Goal: Task Accomplishment & Management: Use online tool/utility

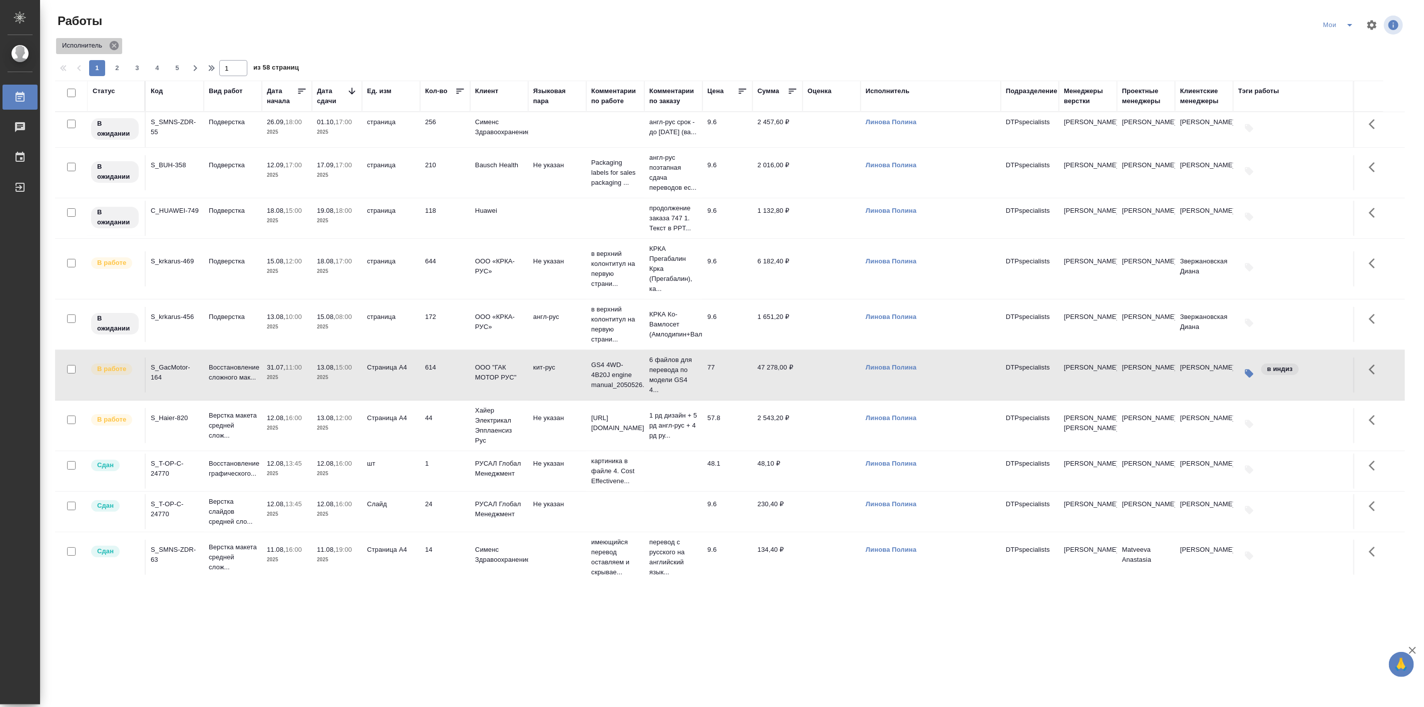
click at [116, 47] on icon at bounding box center [114, 45] width 9 height 9
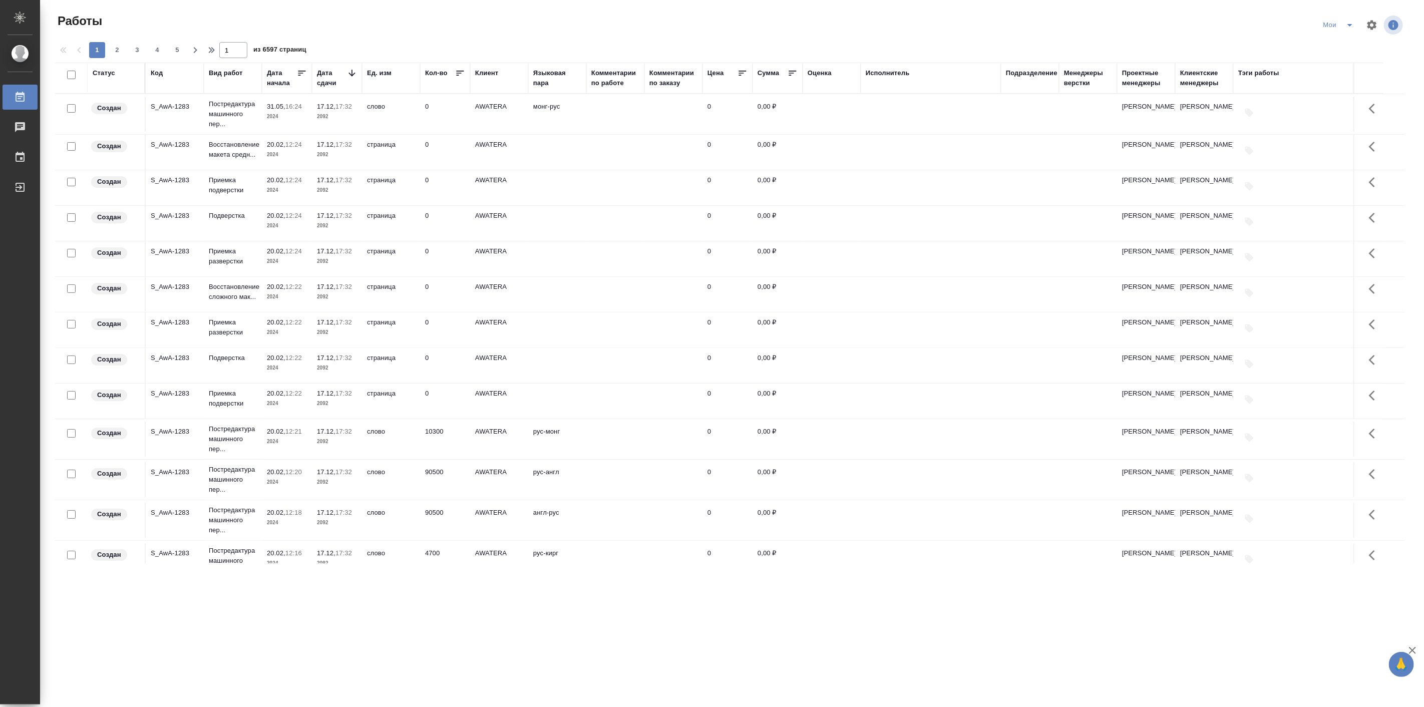
click at [1022, 74] on div "Подразделение" at bounding box center [1032, 73] width 52 height 10
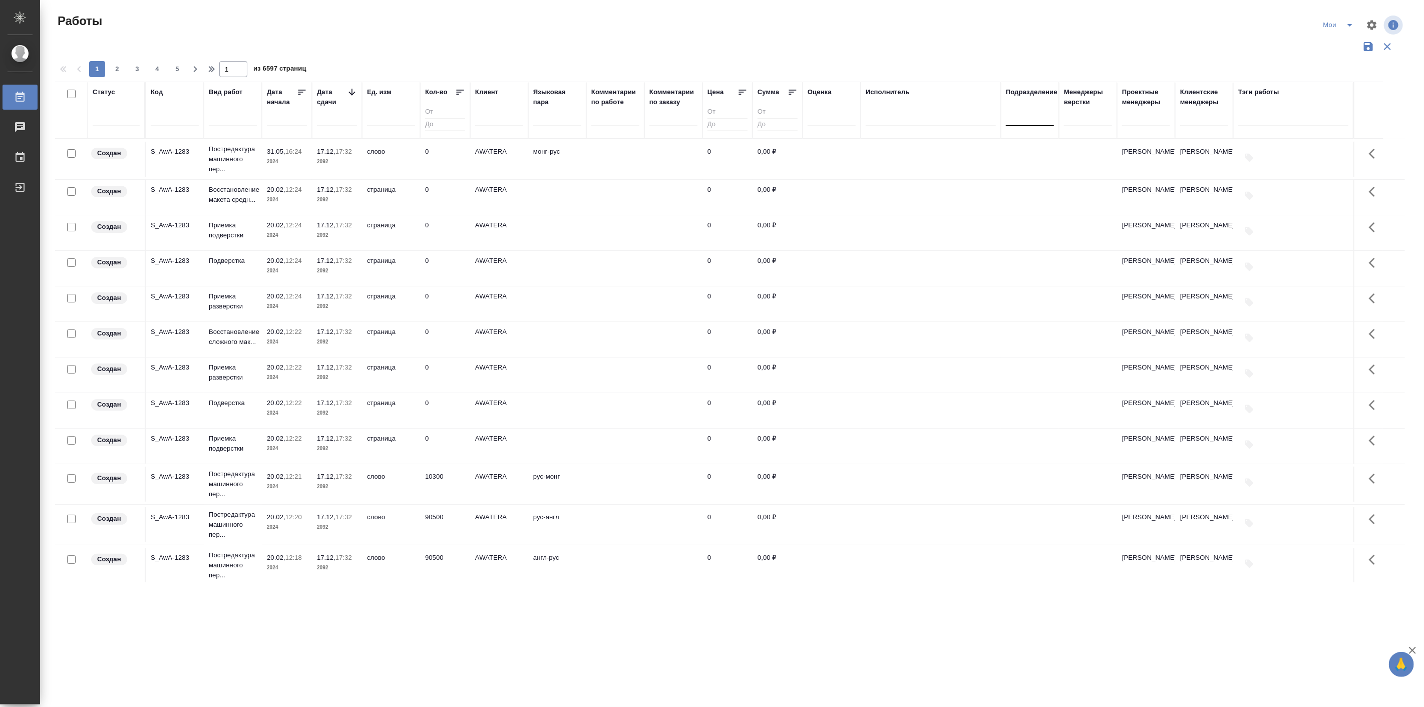
click at [1024, 114] on div at bounding box center [1030, 116] width 48 height 15
type input "в"
type input "dt"
click at [1032, 147] on div "DTPqa" at bounding box center [1081, 148] width 150 height 18
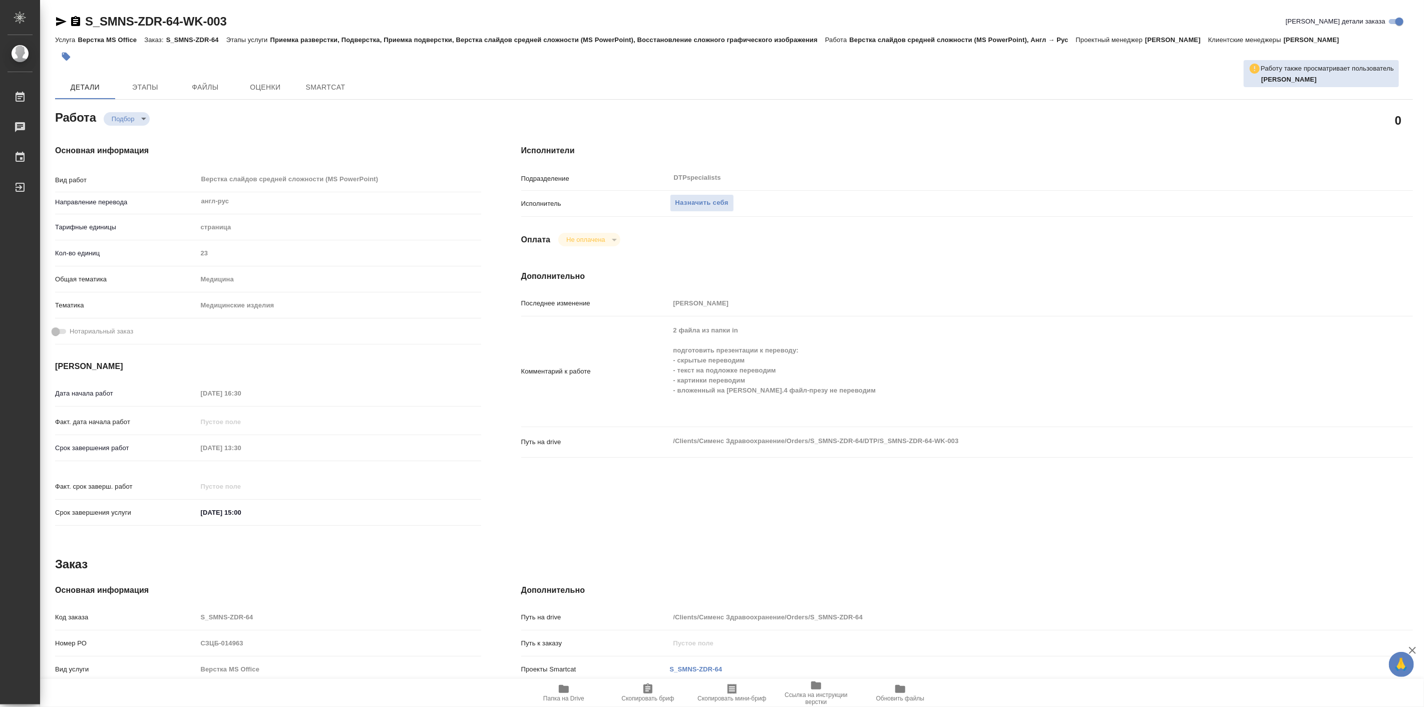
type textarea "x"
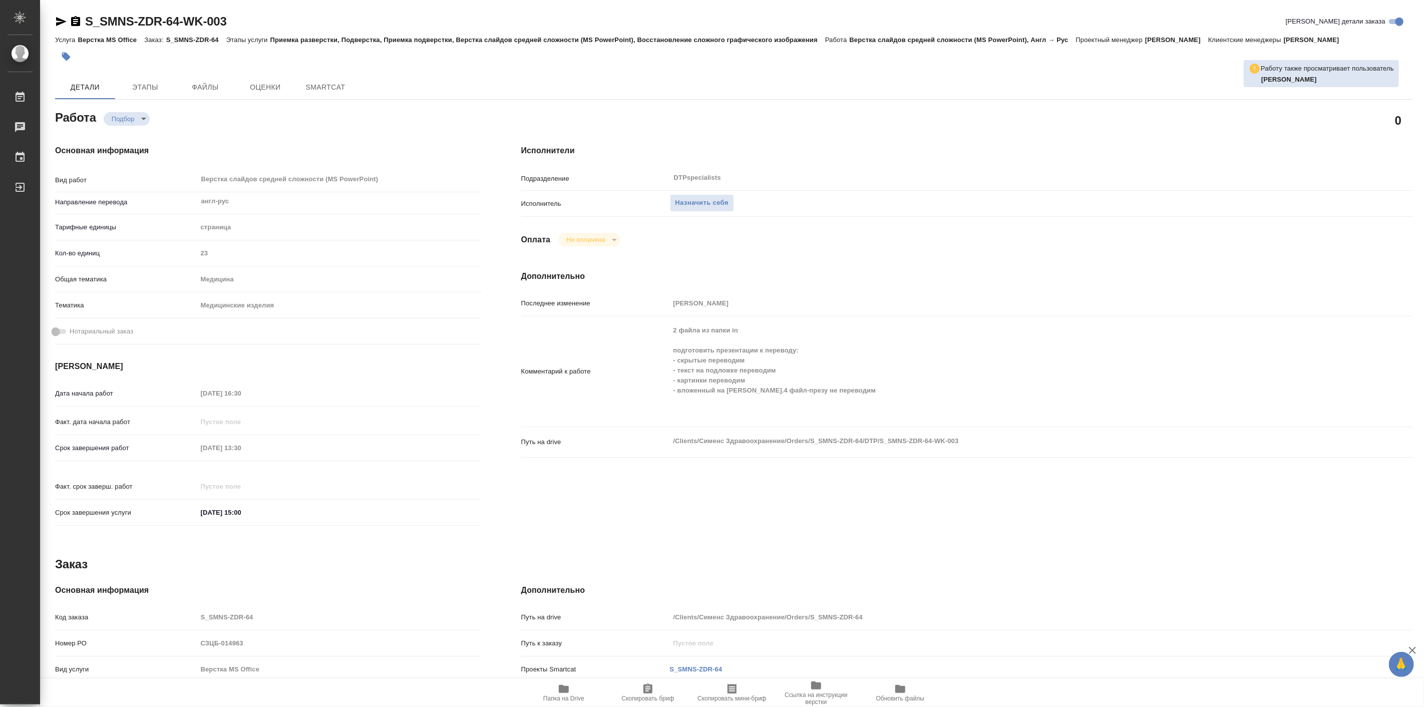
type textarea "x"
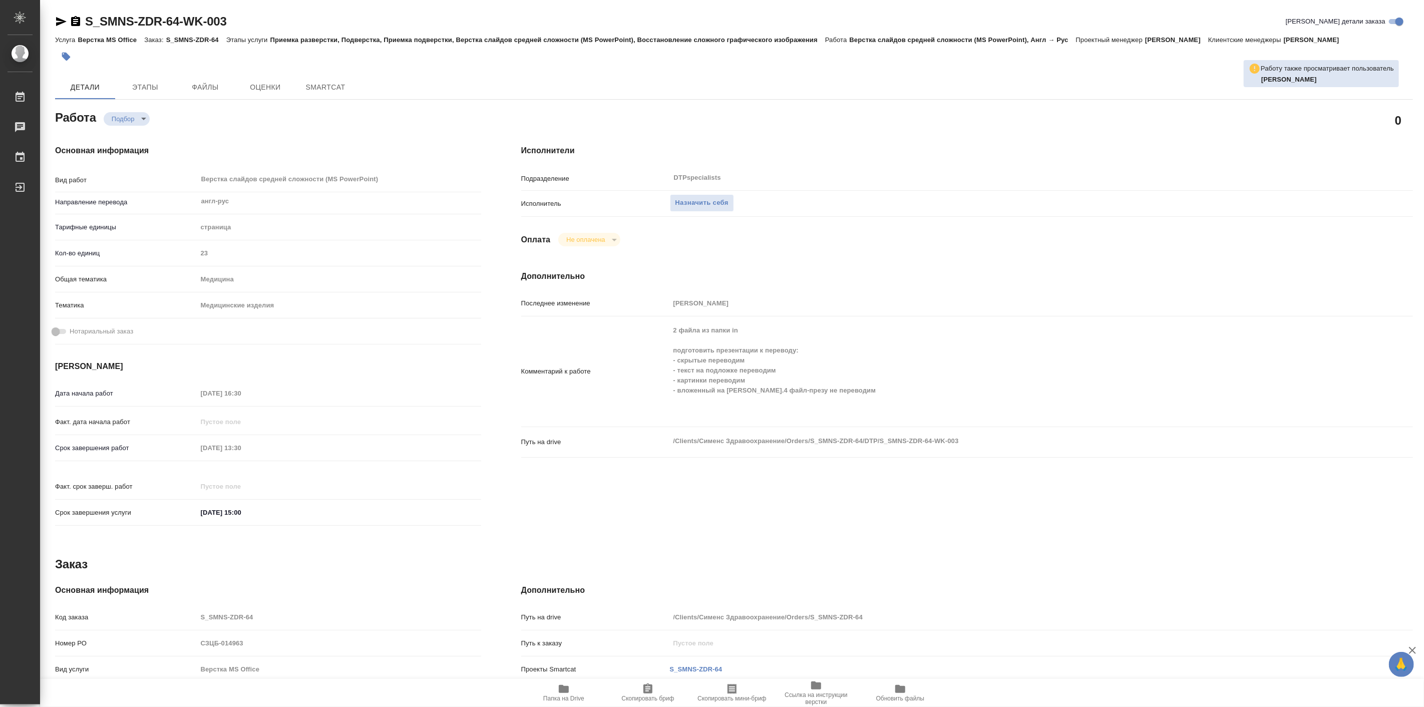
type textarea "x"
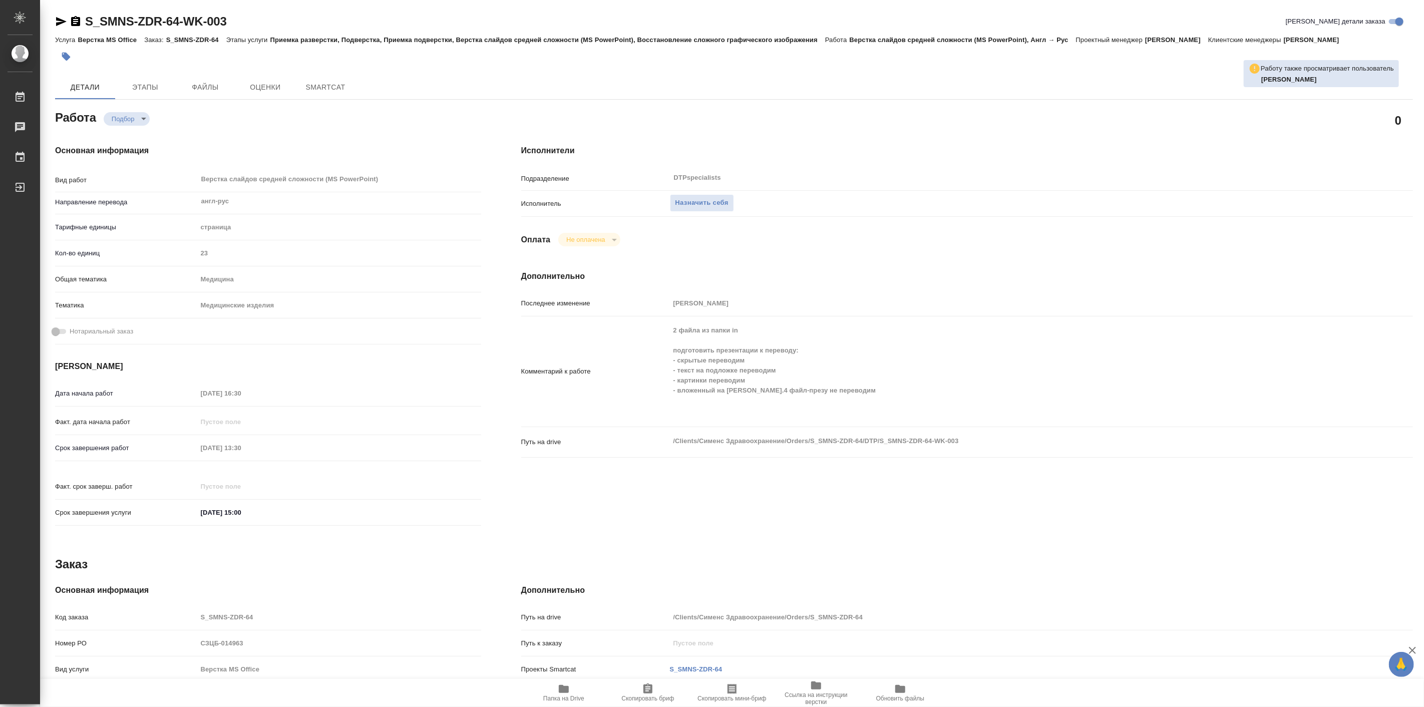
type textarea "x"
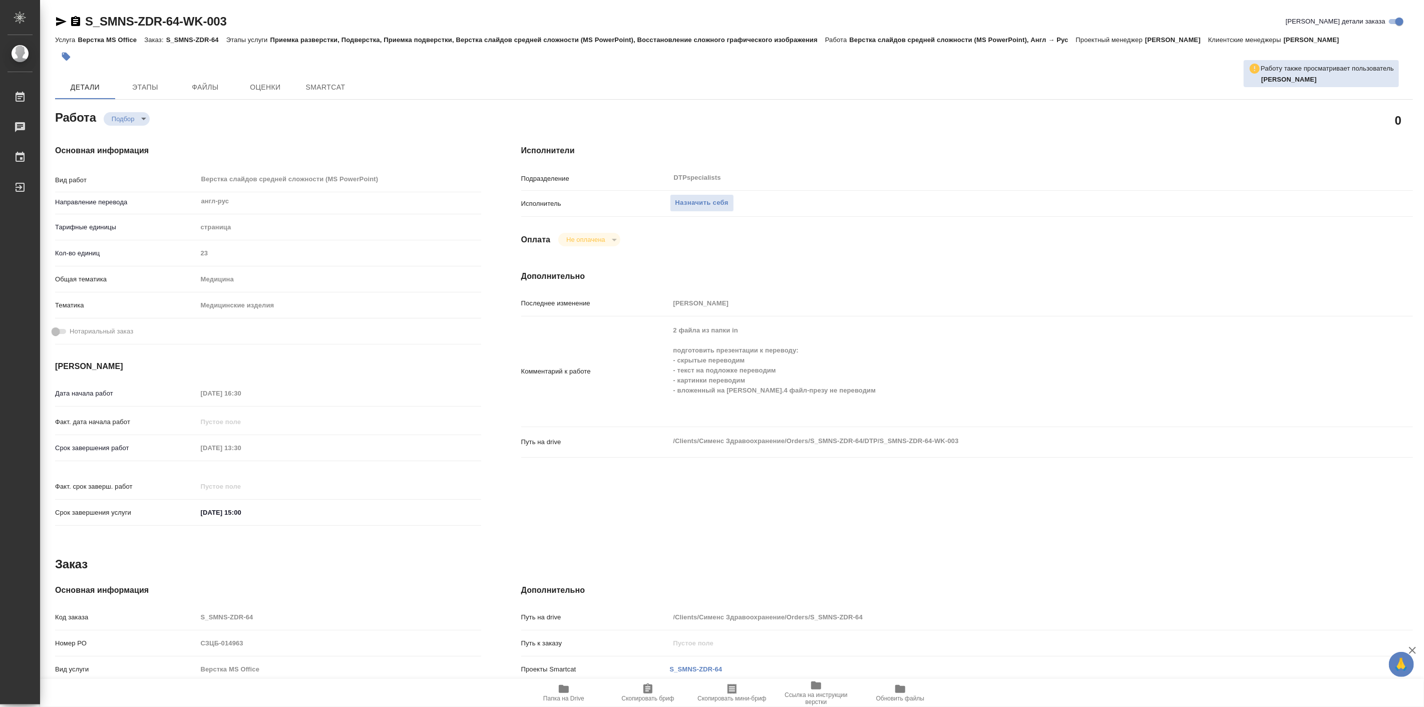
type textarea "x"
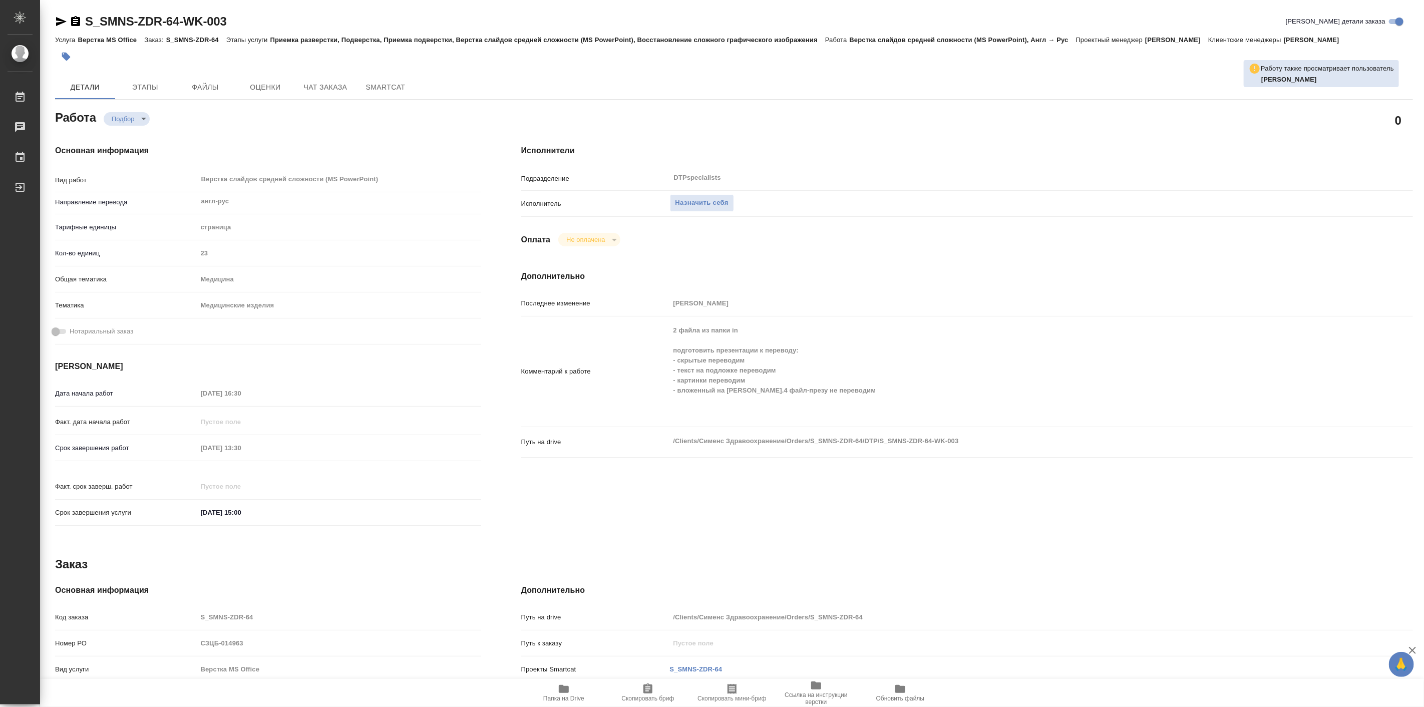
type textarea "x"
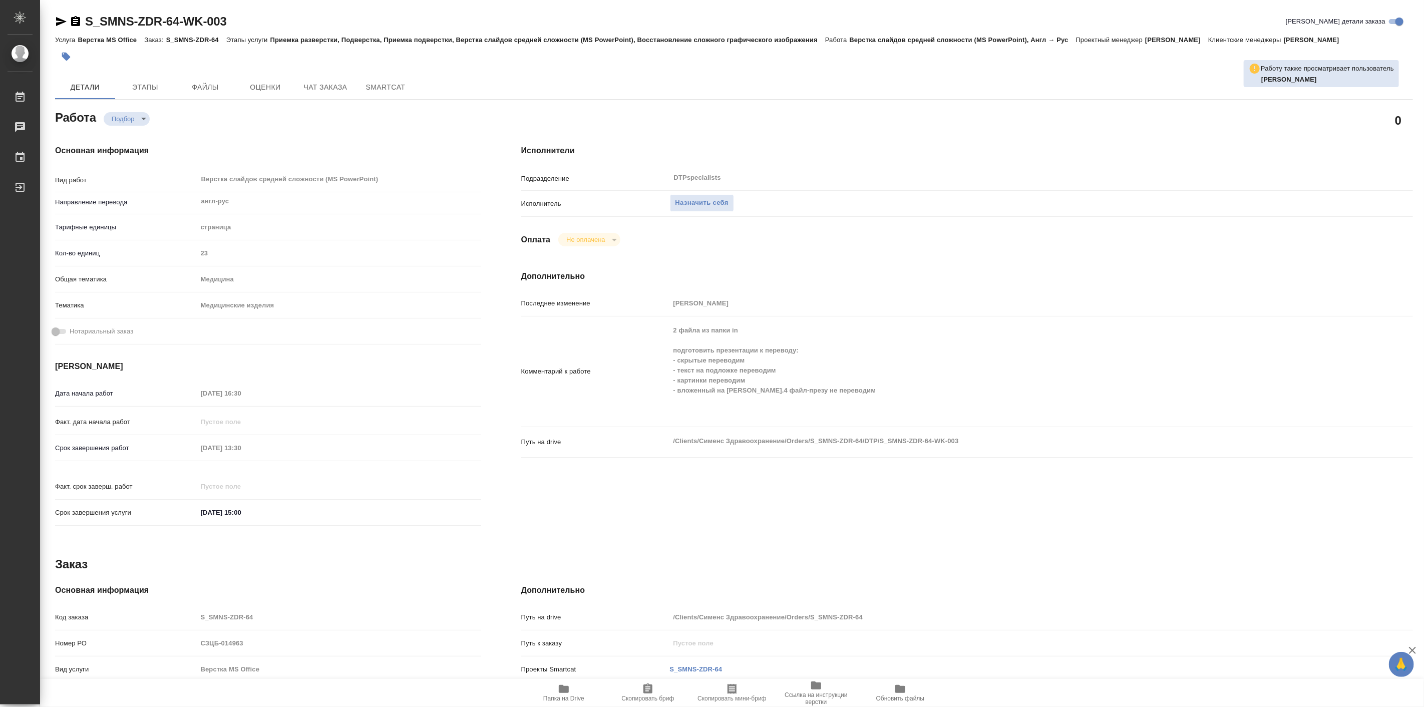
type textarea "x"
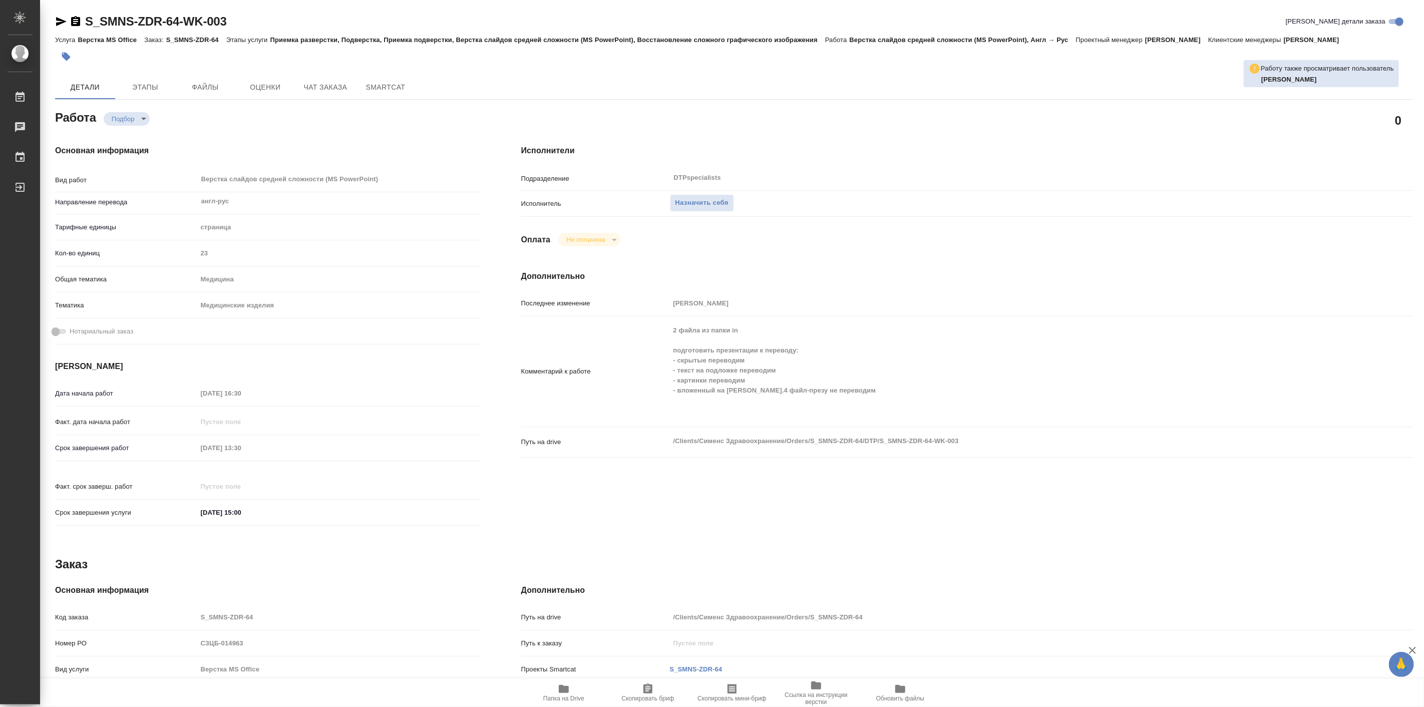
click at [573, 693] on span "Папка на Drive" at bounding box center [564, 692] width 72 height 19
click at [156, 90] on span "Этапы" at bounding box center [145, 87] width 48 height 13
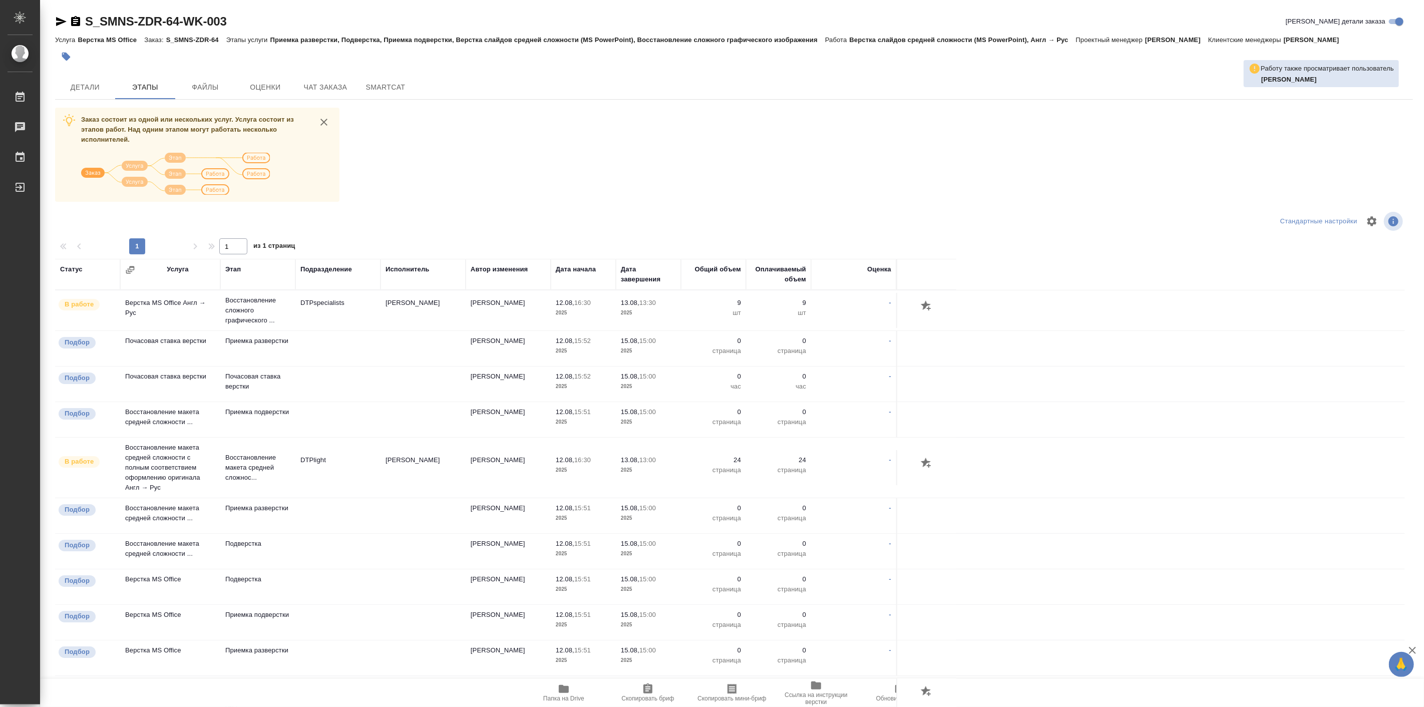
click at [433, 151] on div "Заказ состоит из одной или нескольких услуг. Услуга состоит из этапов работ. На…" at bounding box center [734, 434] width 1358 height 652
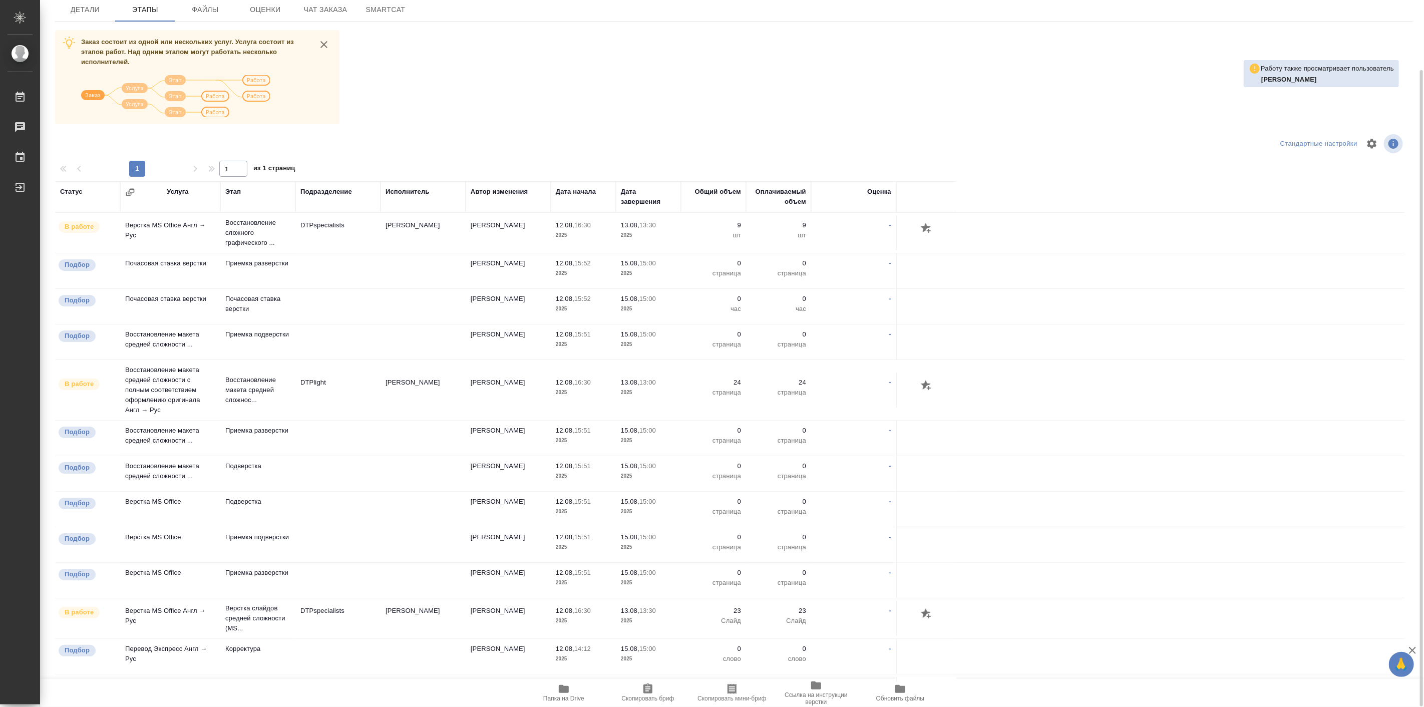
drag, startPoint x: 448, startPoint y: 238, endPoint x: 504, endPoint y: 90, distance: 158.5
click at [504, 90] on div "Заказ состоит из одной или нескольких услуг. Услуга состоит из этапов работ. На…" at bounding box center [734, 356] width 1358 height 652
click at [91, 4] on span "Детали" at bounding box center [85, 10] width 48 height 13
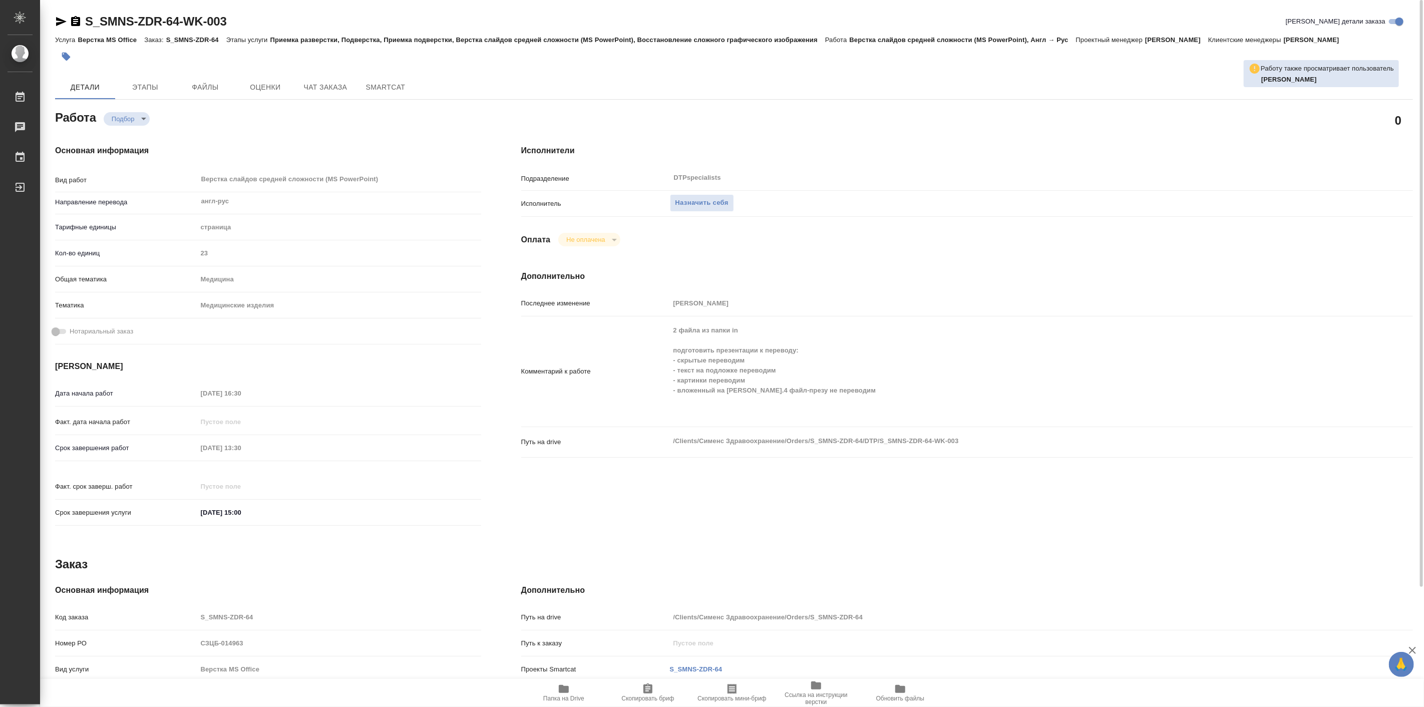
type textarea "x"
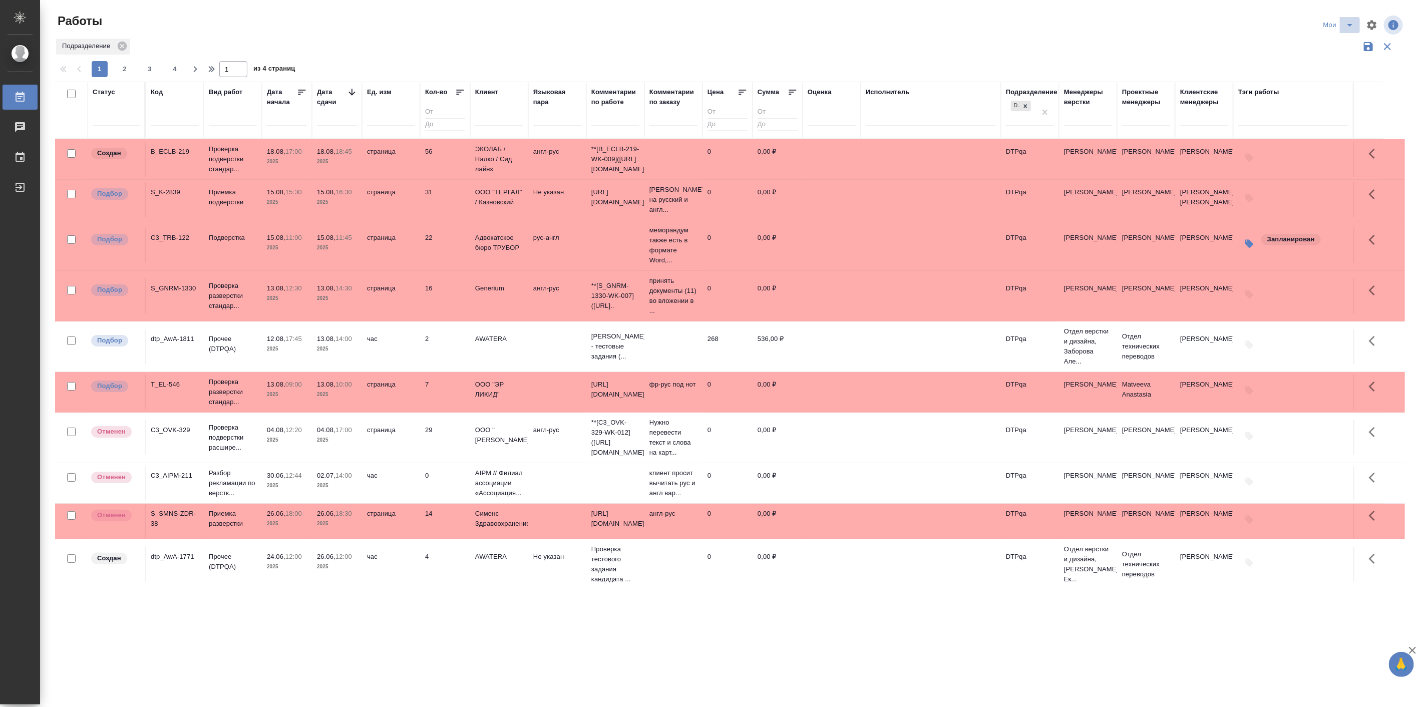
click at [1351, 21] on icon "split button" at bounding box center [1350, 25] width 12 height 12
click at [1346, 74] on li "Подбор" at bounding box center [1341, 77] width 57 height 16
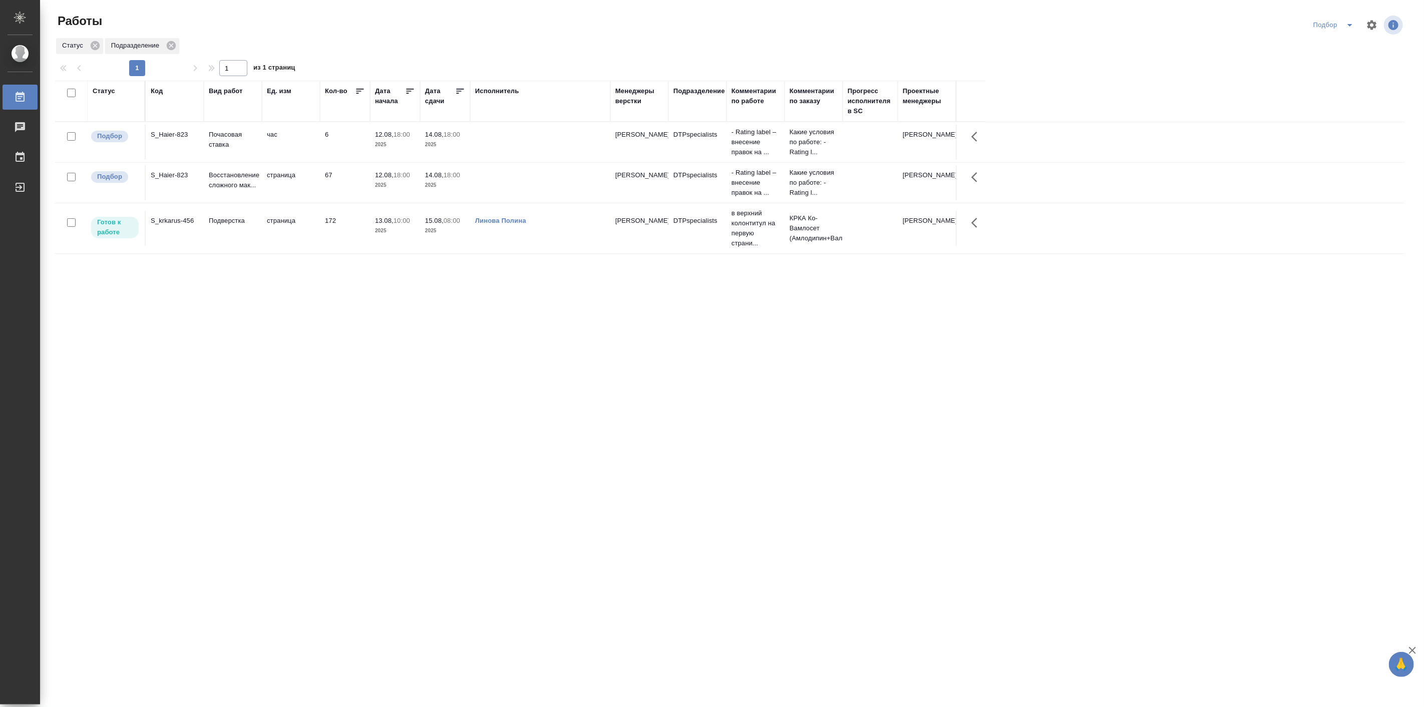
click at [213, 160] on td "Подверстка" at bounding box center [233, 142] width 58 height 35
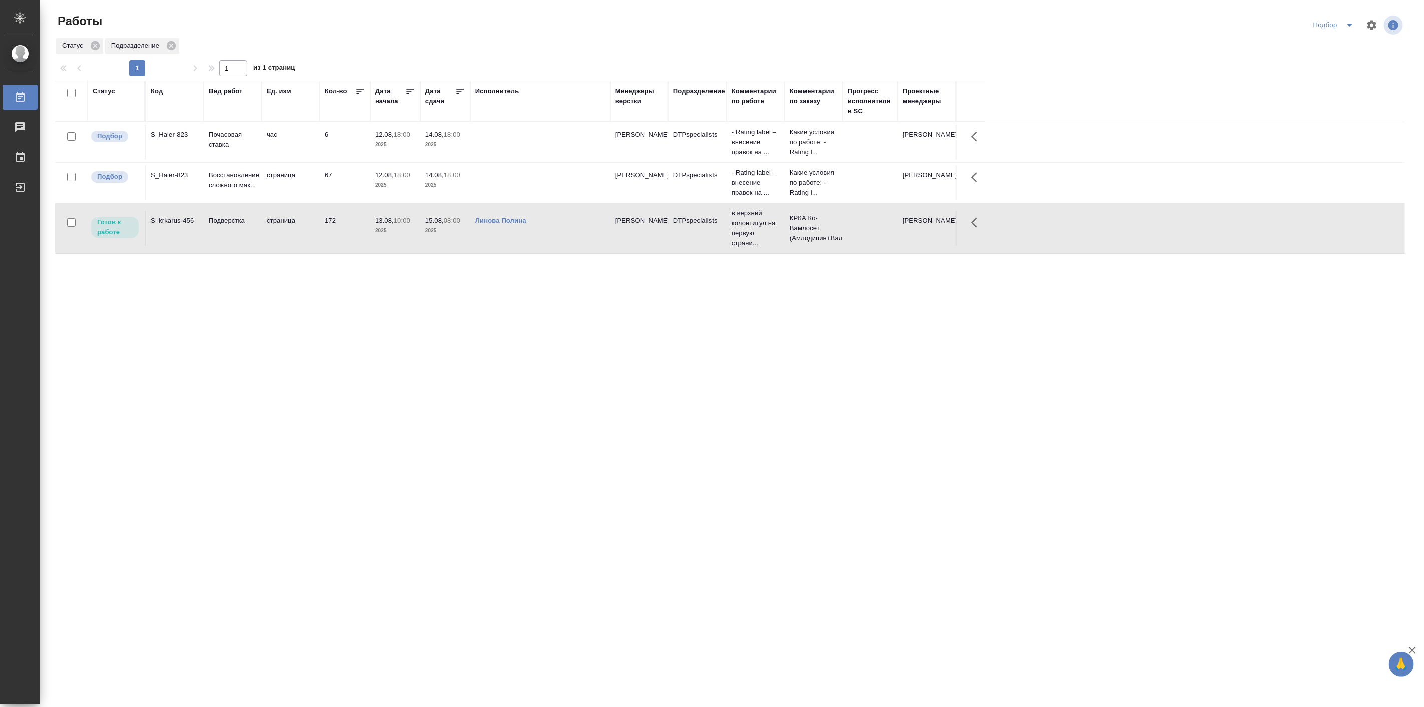
click at [213, 160] on td "Подверстка" at bounding box center [233, 142] width 58 height 35
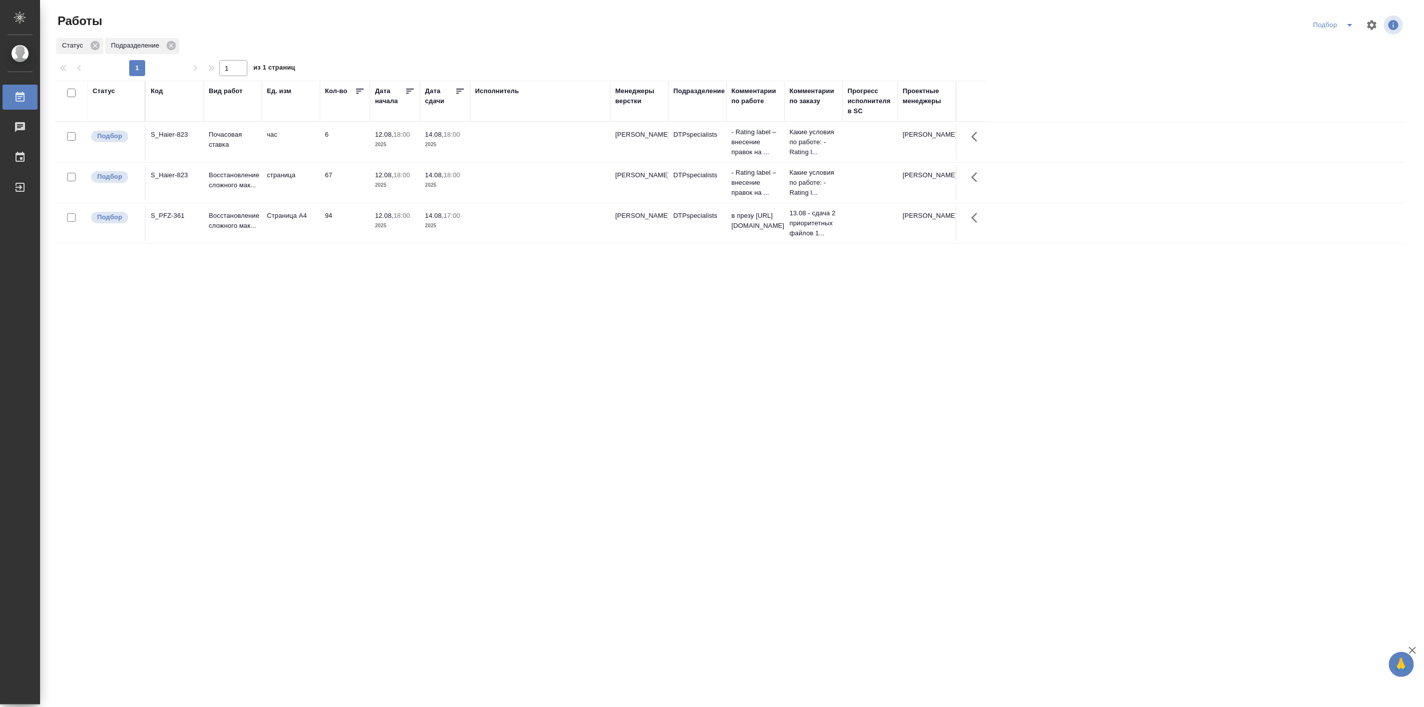
click at [176, 352] on div "Статус Код Вид работ Ед. изм Кол-во Дата начала Дата сдачи Исполнитель Менеджер…" at bounding box center [730, 261] width 1350 height 361
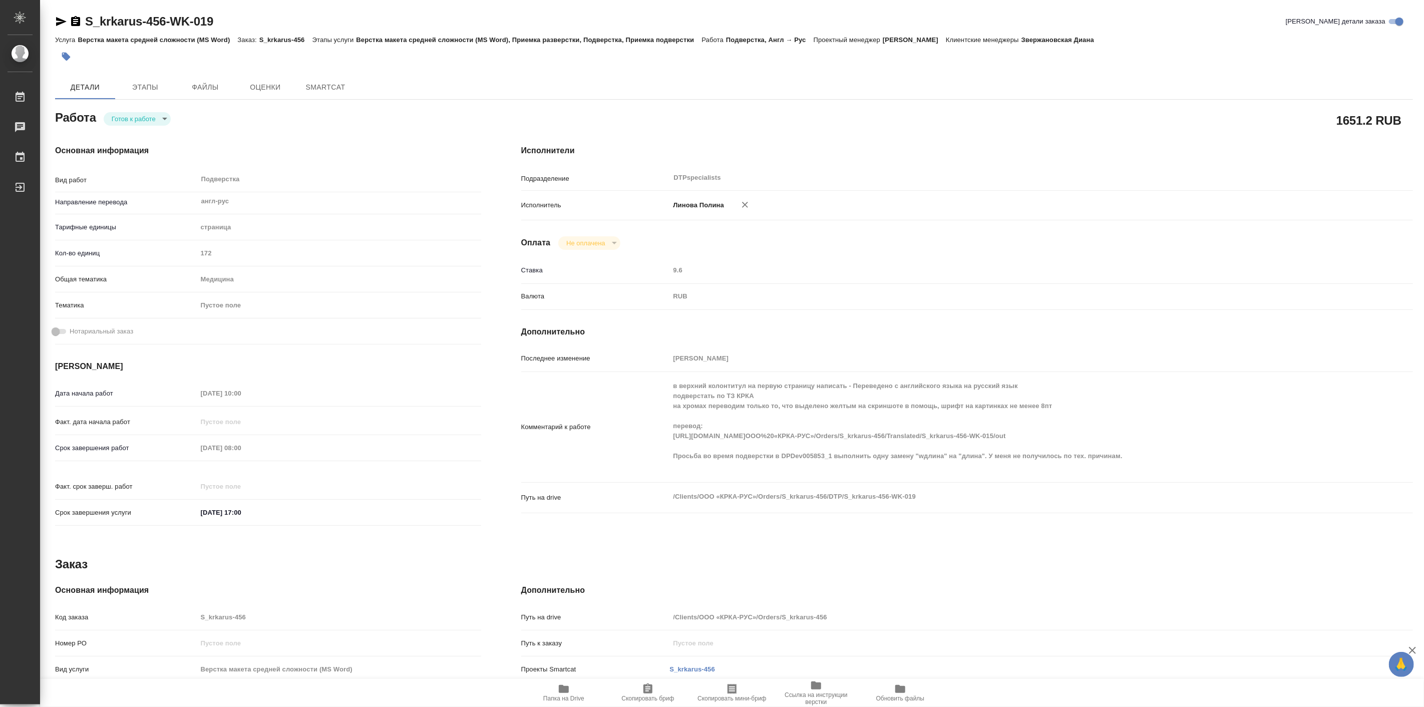
type textarea "x"
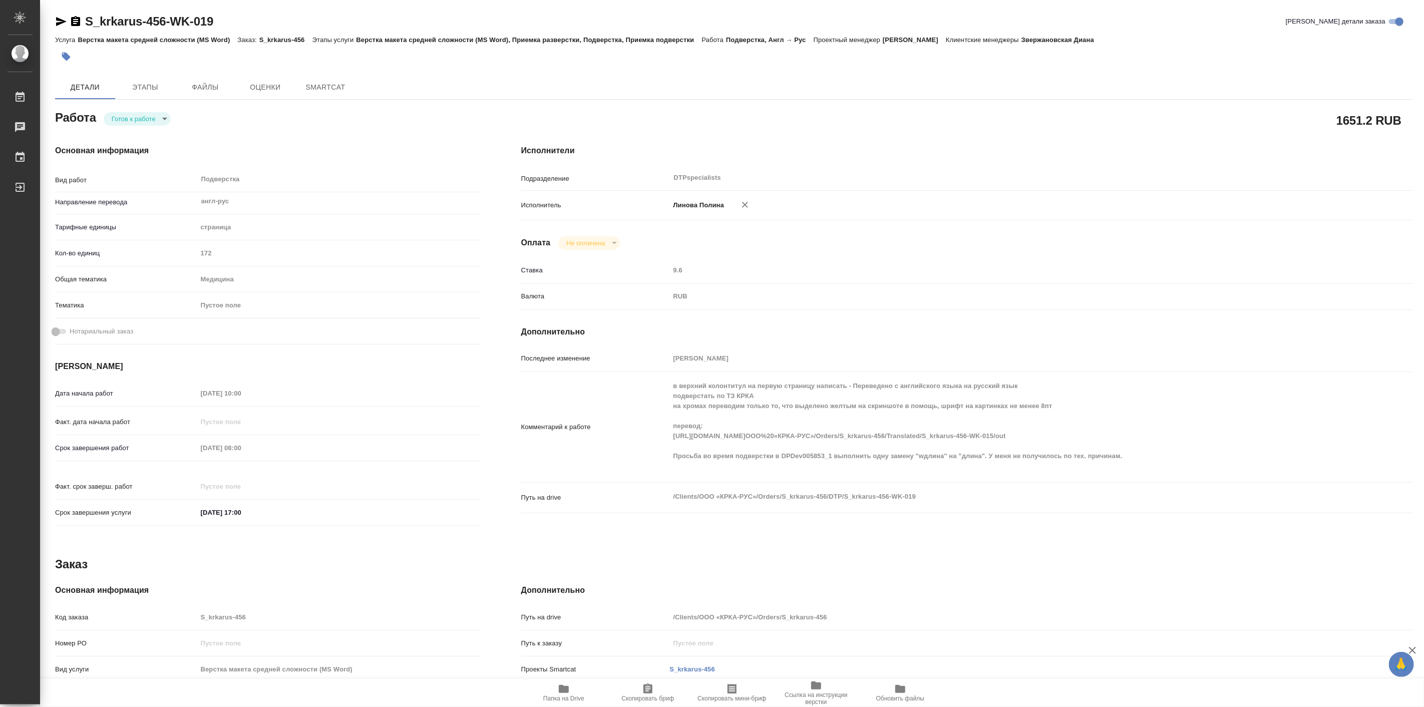
type textarea "x"
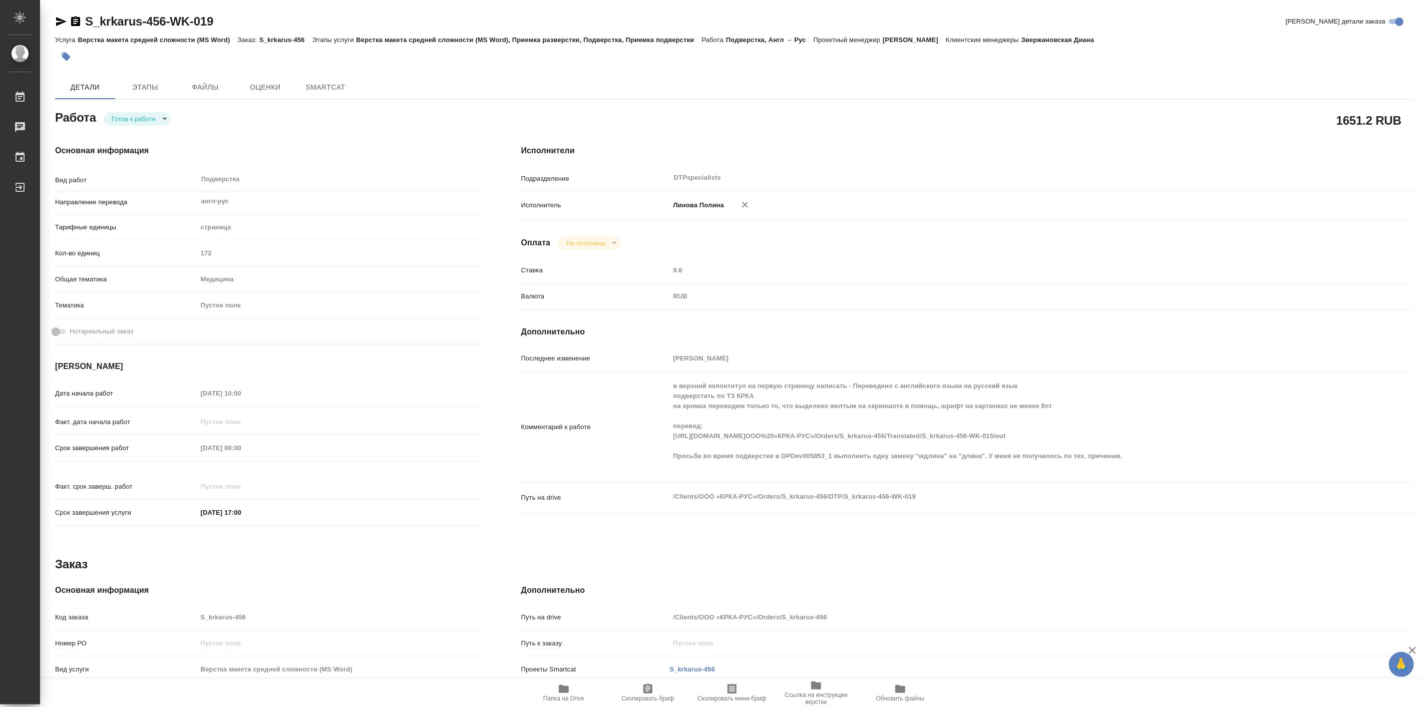
type textarea "x"
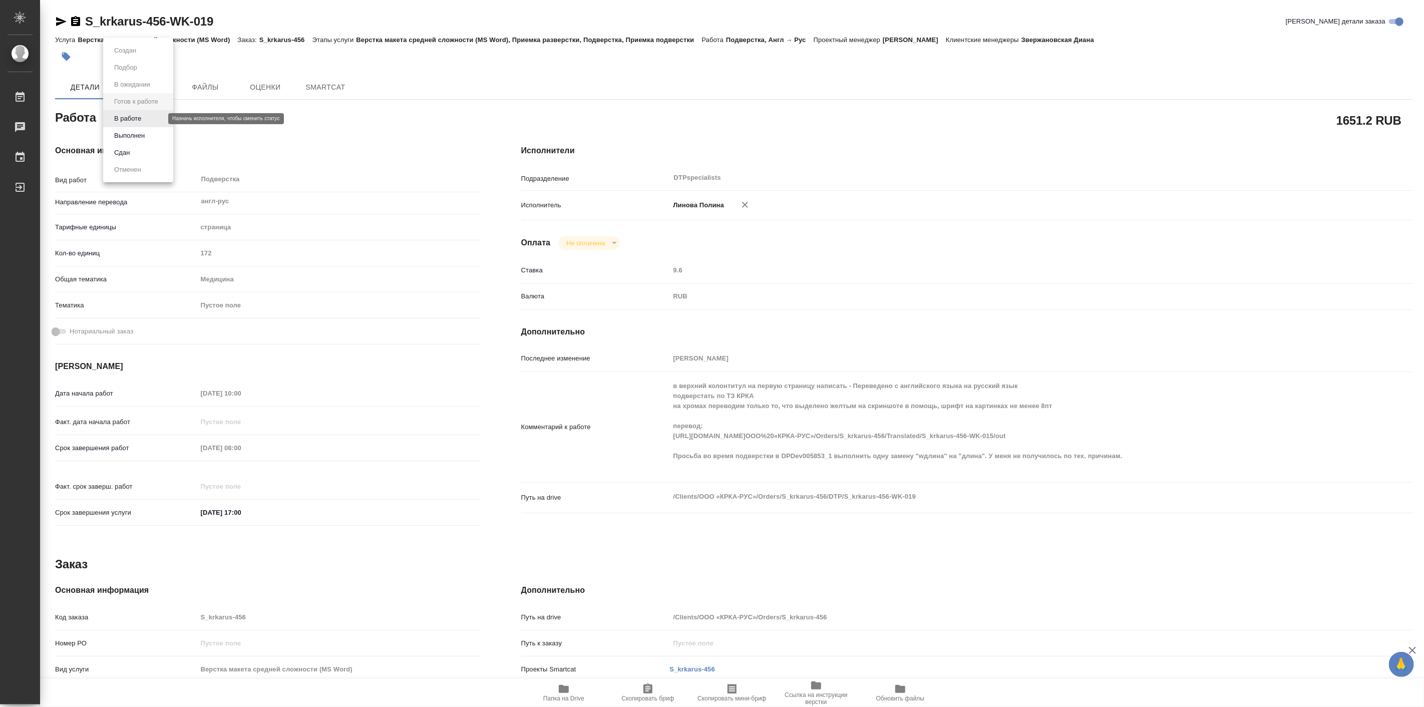
type textarea "x"
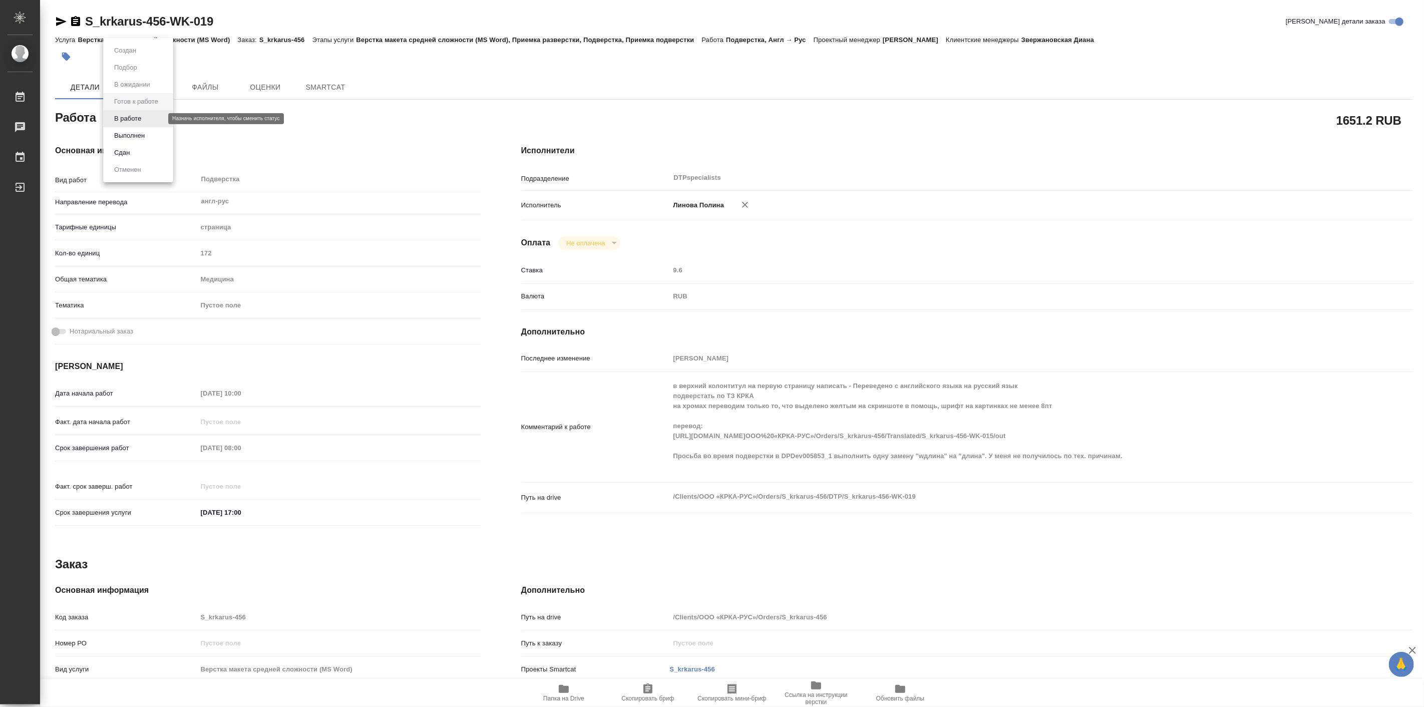
click at [151, 123] on body "🙏 .cls-1 fill:#fff; AWATERA [PERSON_NAME] Работы Чаты График Выйти S_krkarus-45…" at bounding box center [712, 353] width 1424 height 707
type textarea "x"
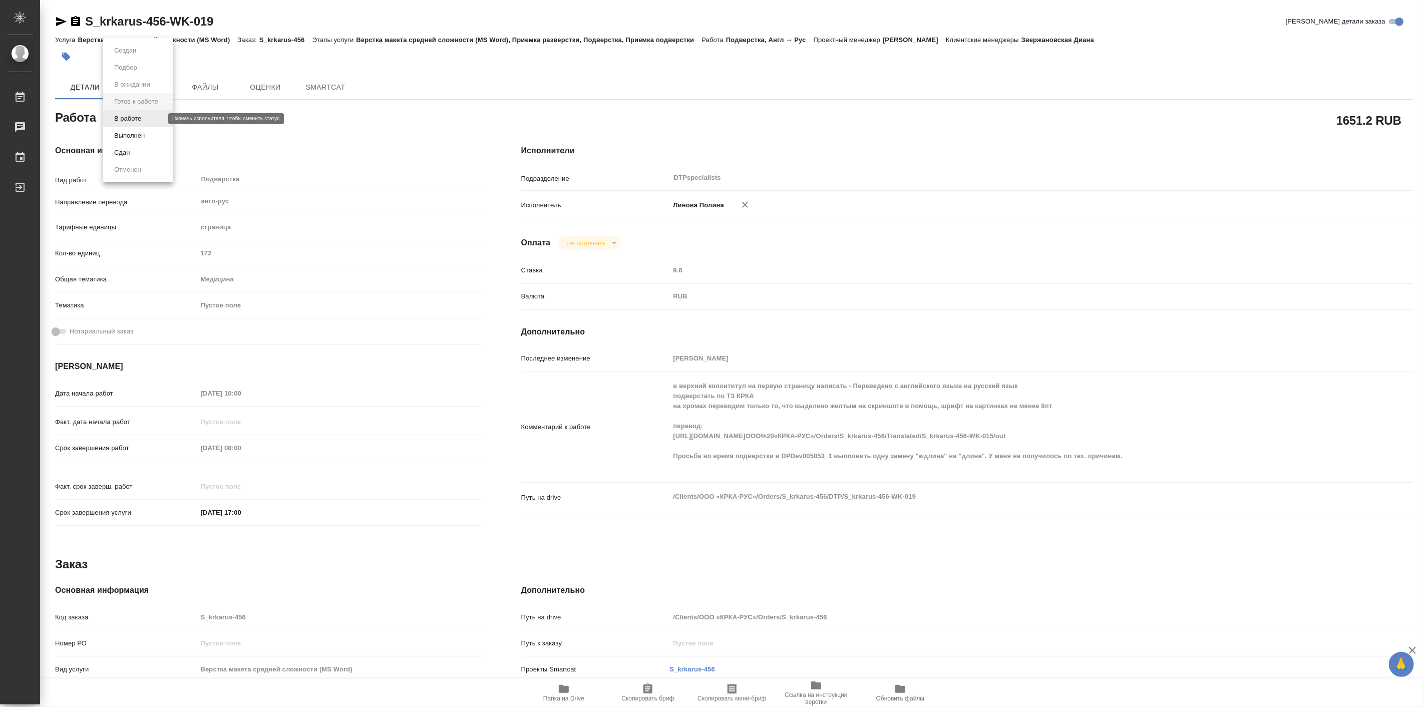
type textarea "x"
click at [146, 122] on li "В работе" at bounding box center [138, 118] width 70 height 17
type textarea "x"
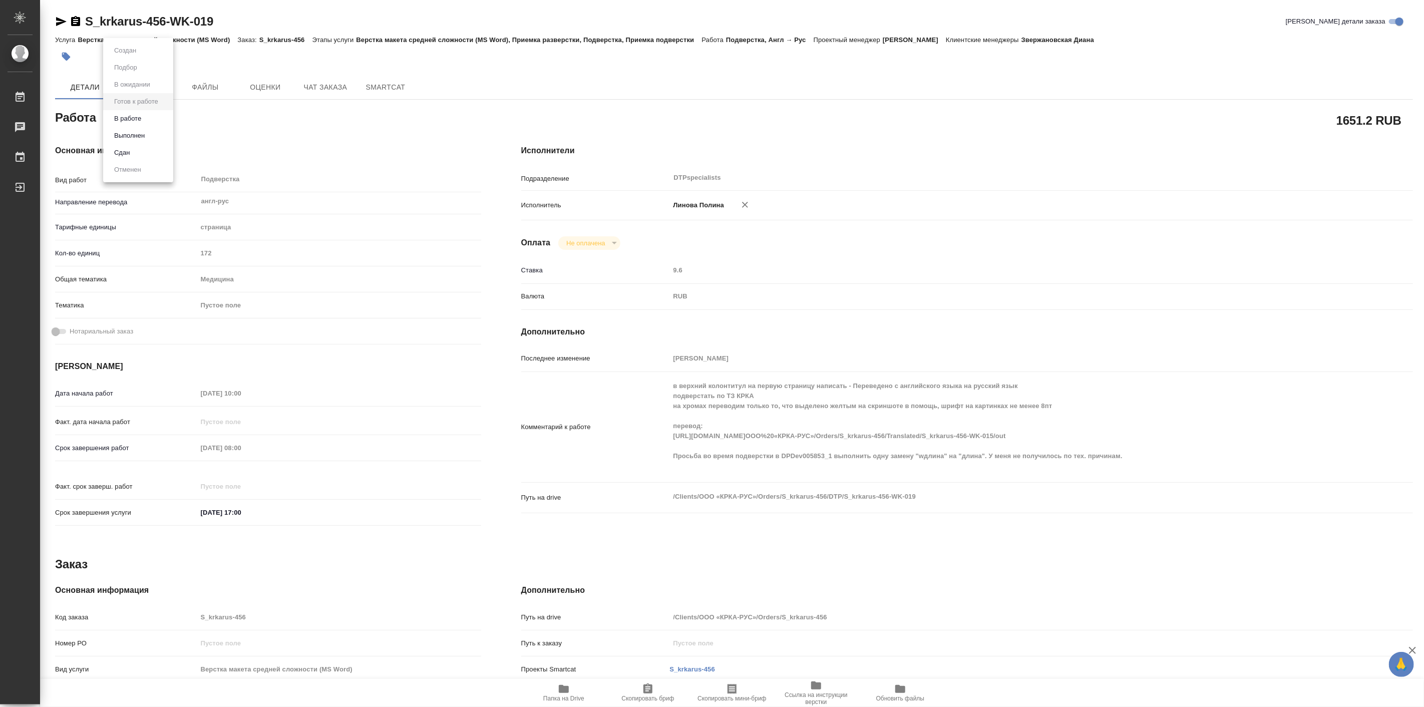
type textarea "x"
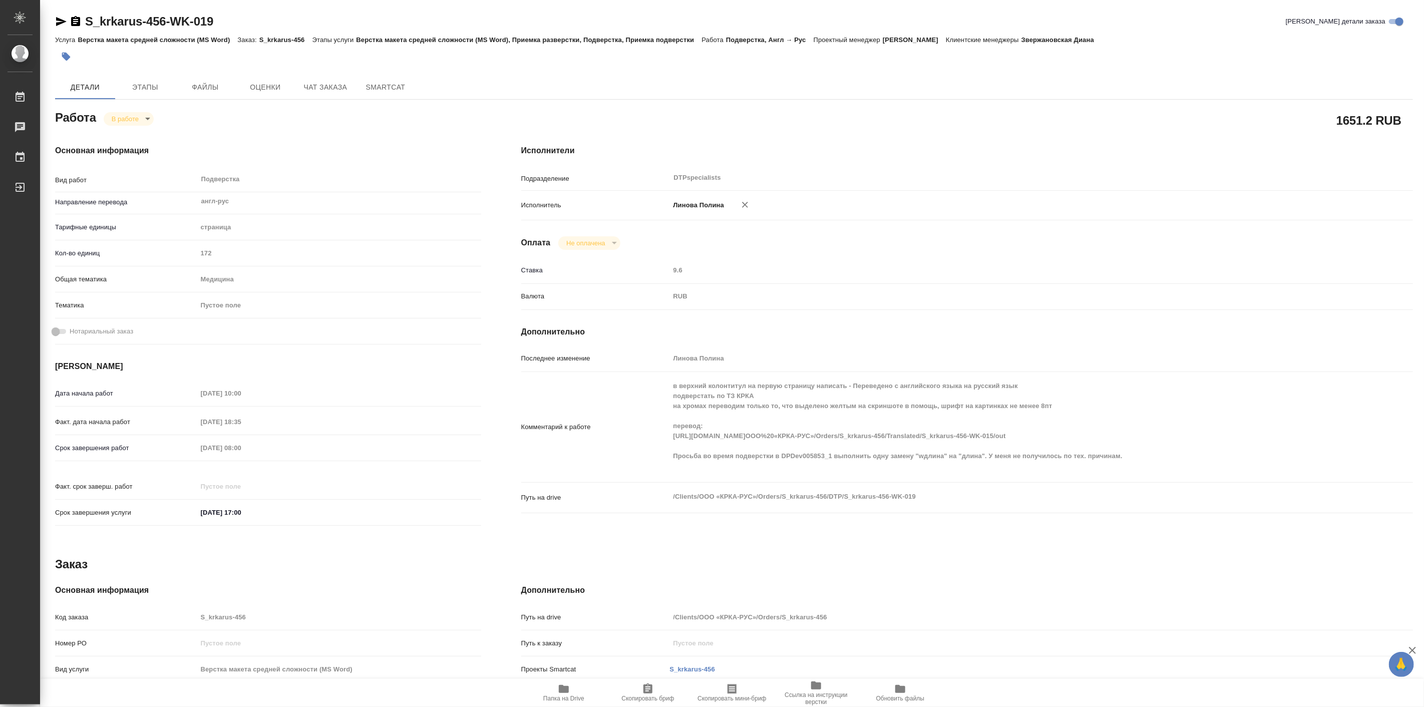
type textarea "x"
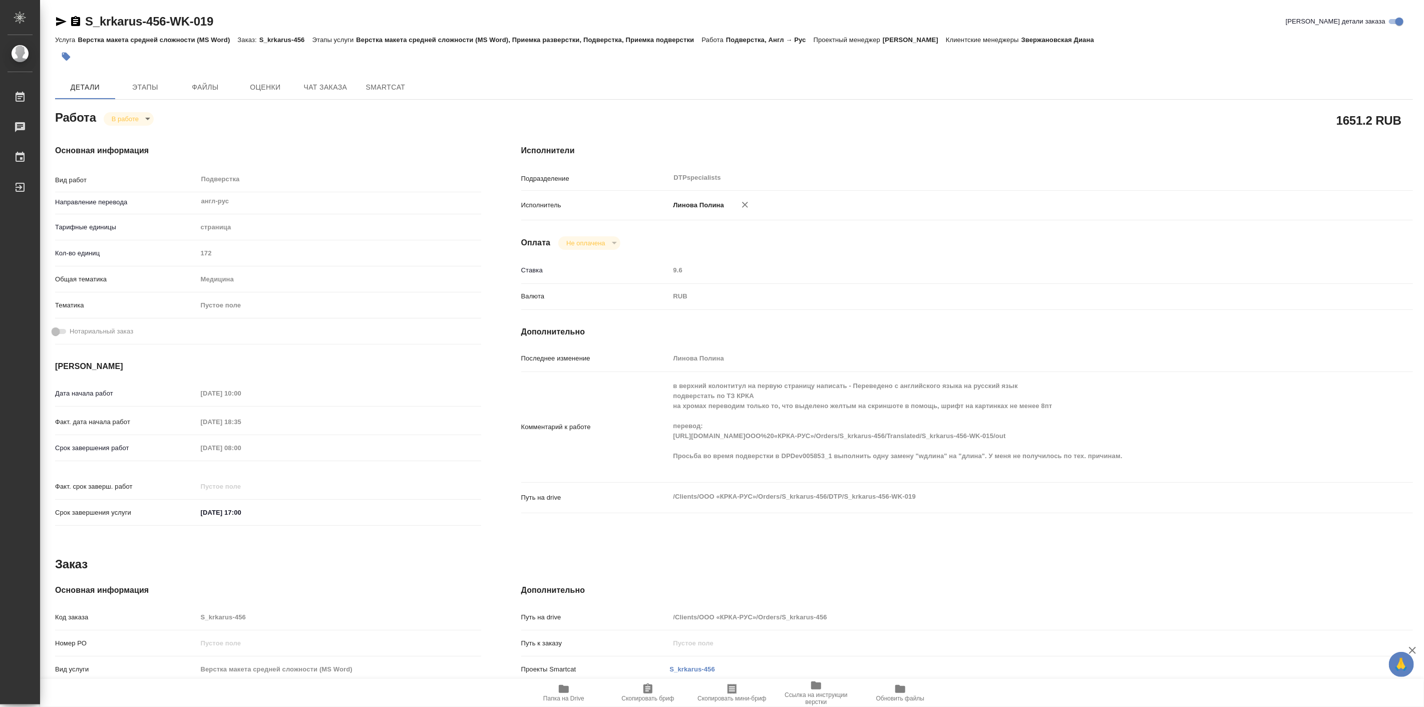
type textarea "x"
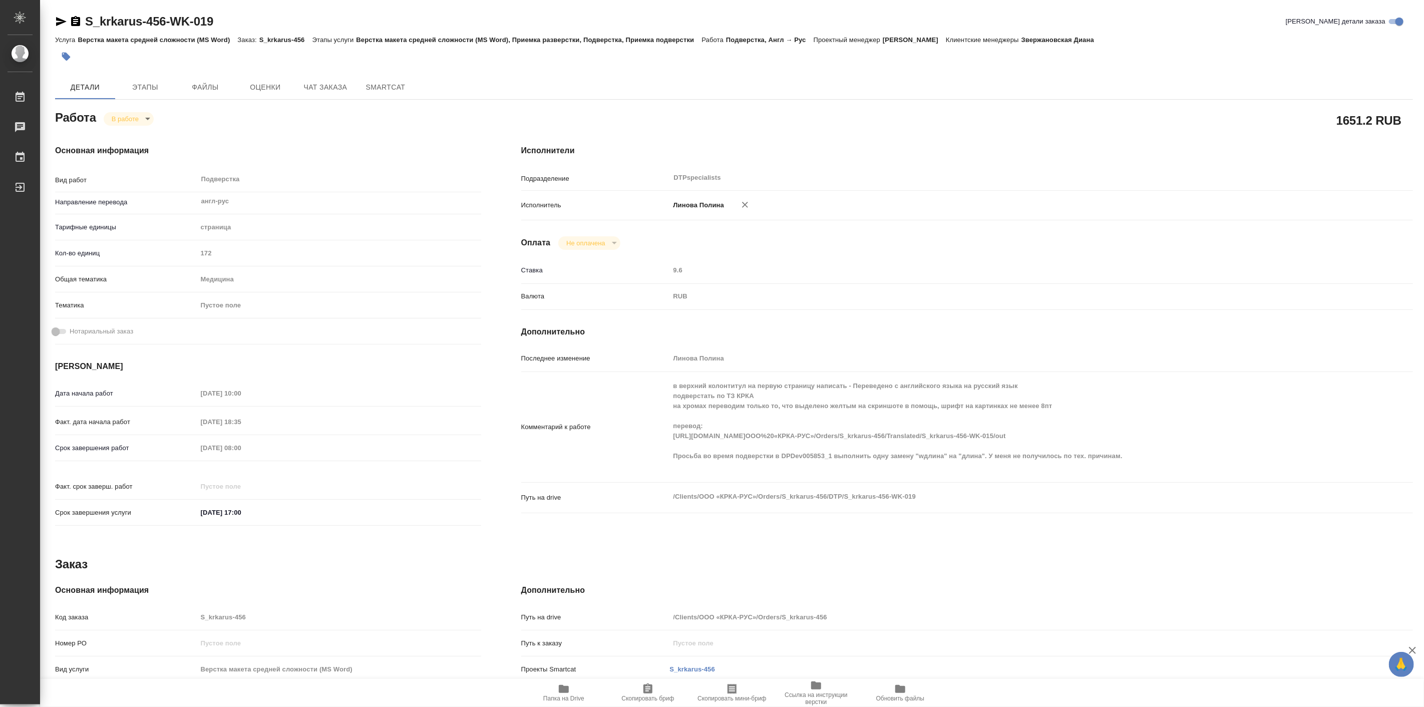
type textarea "x"
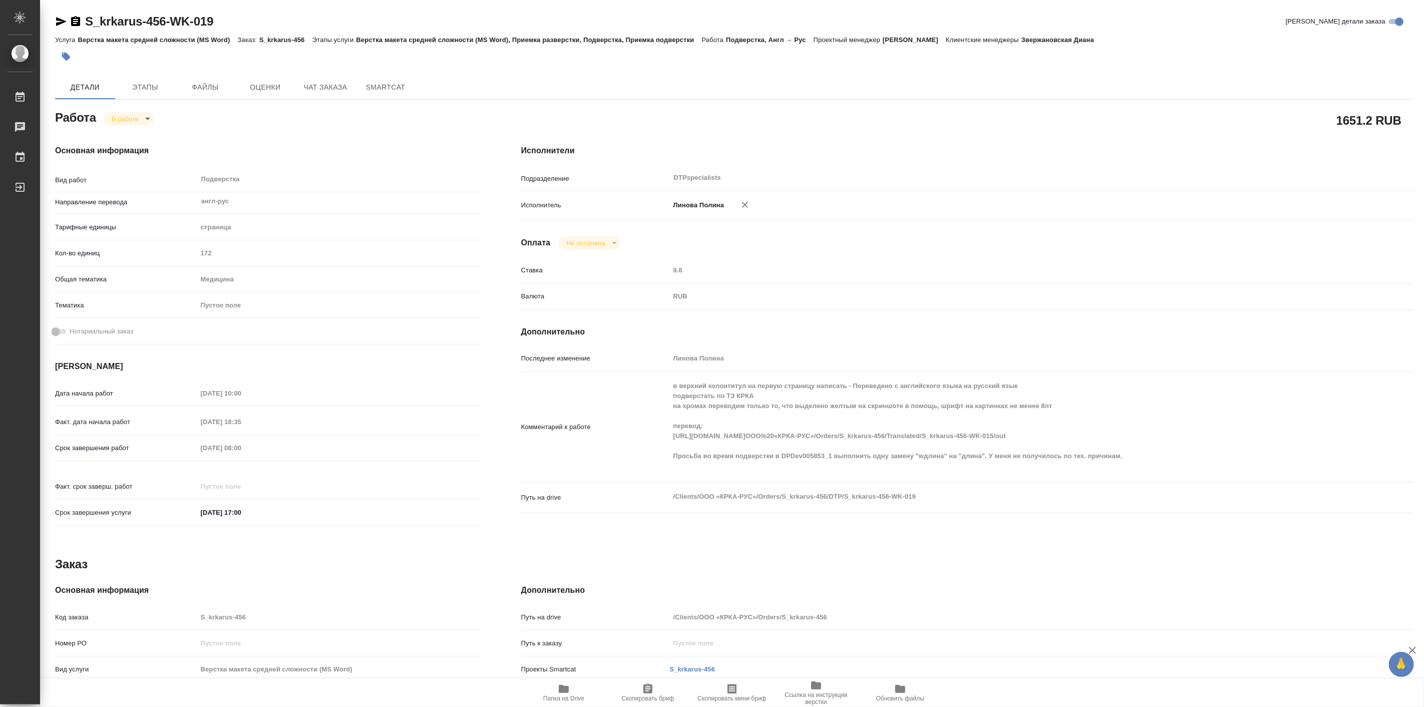
type textarea "x"
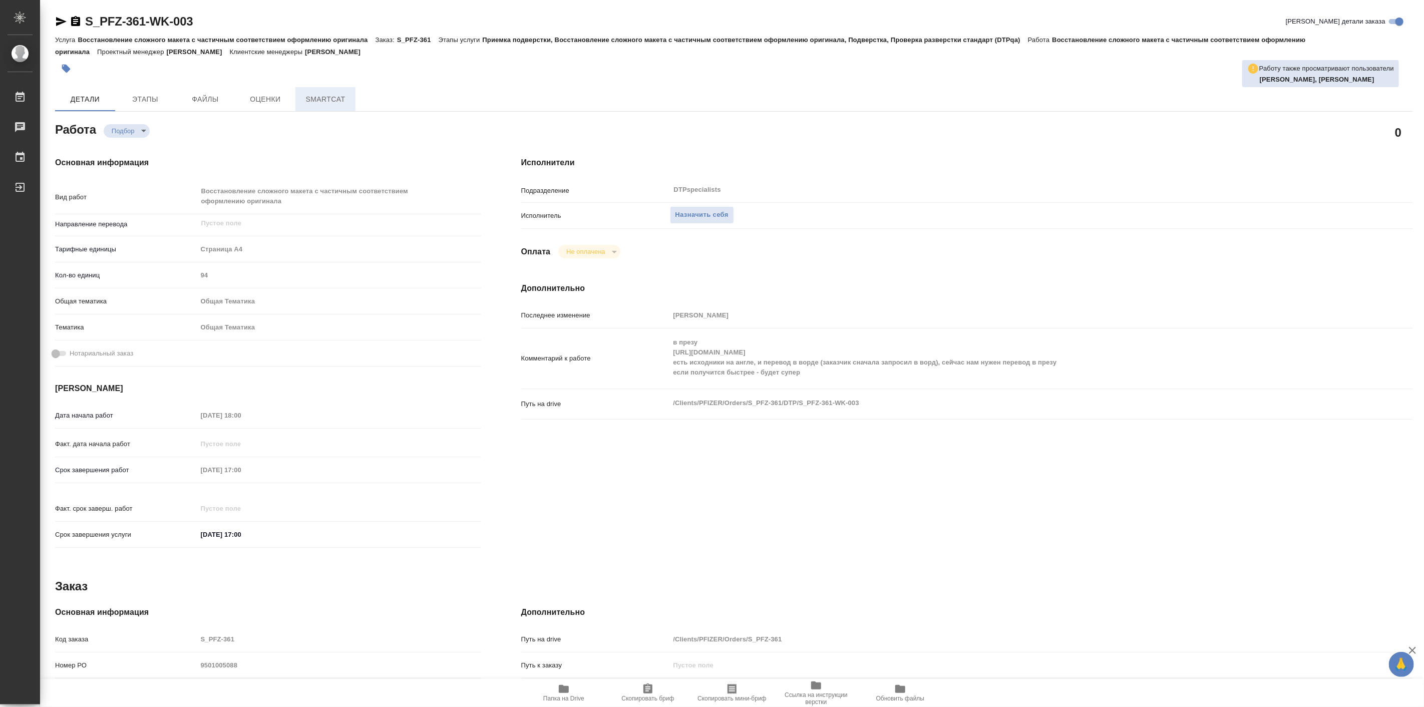
type textarea "x"
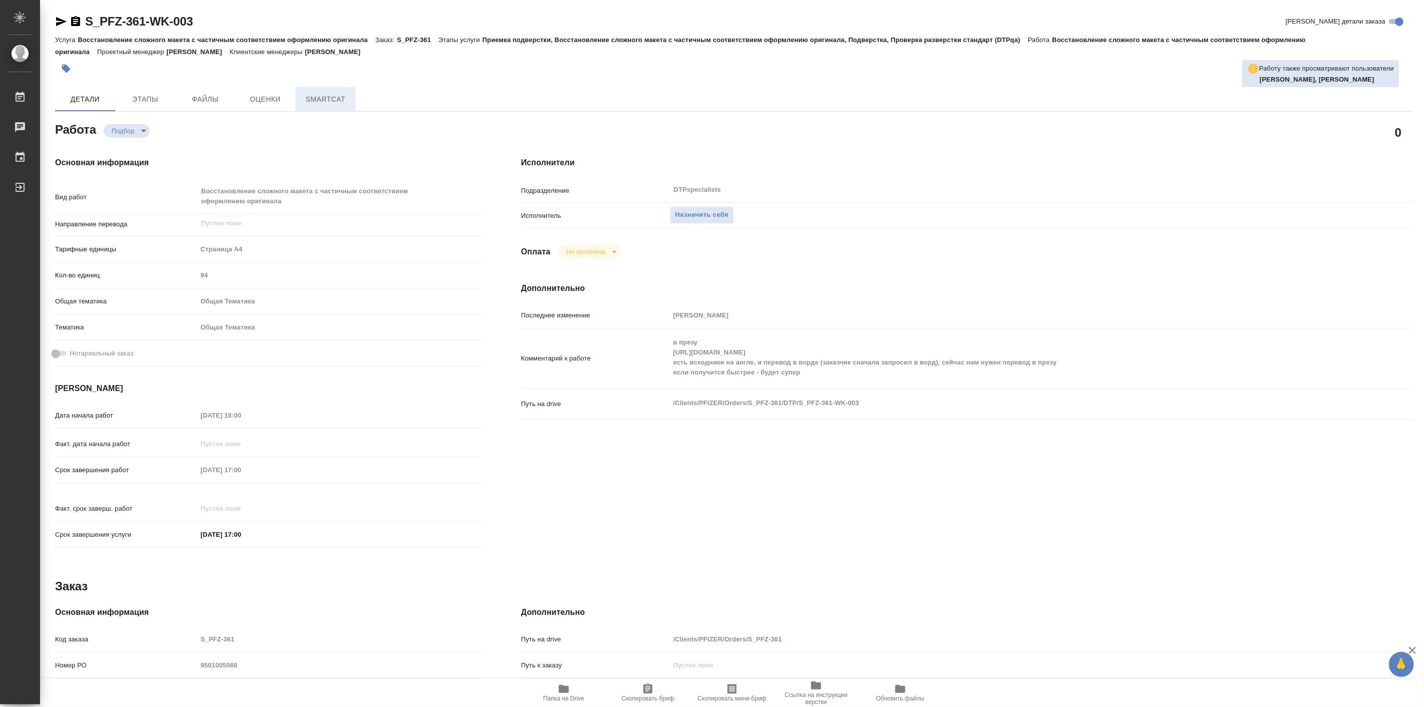
type textarea "x"
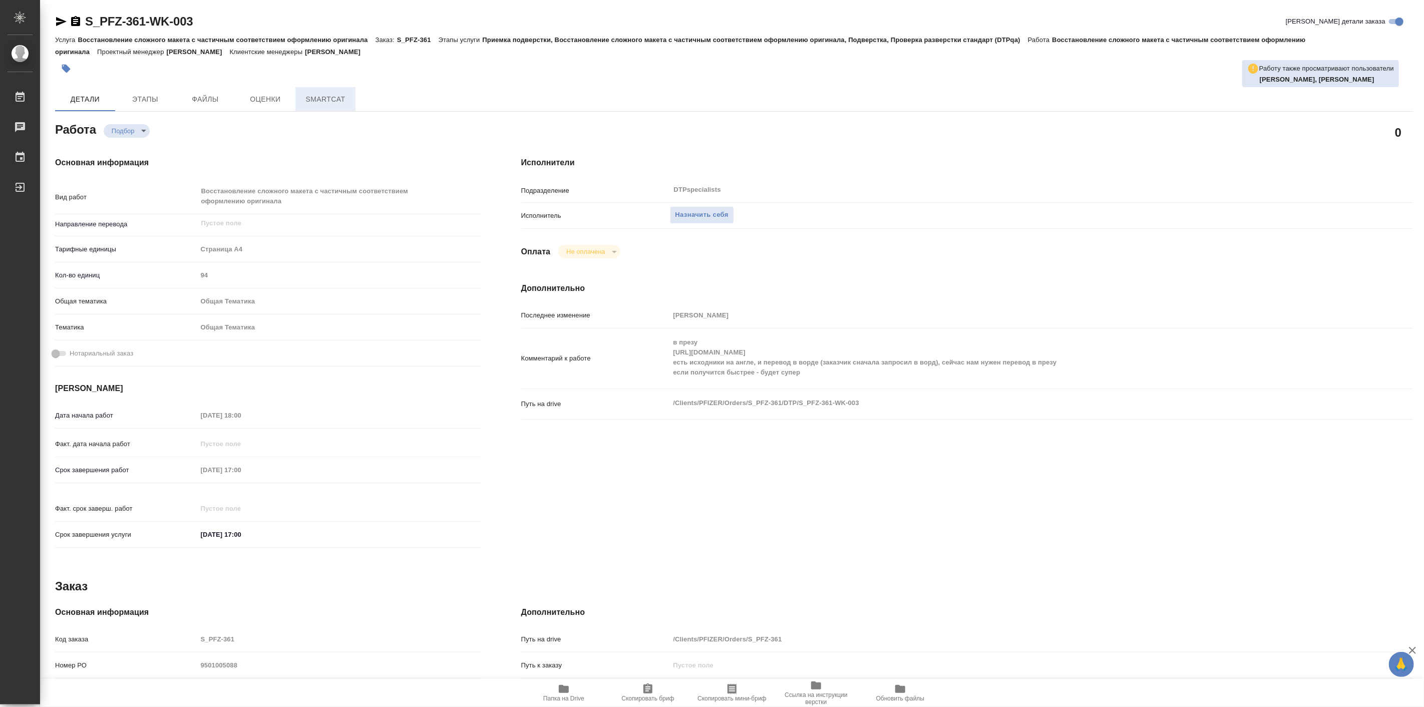
type textarea "x"
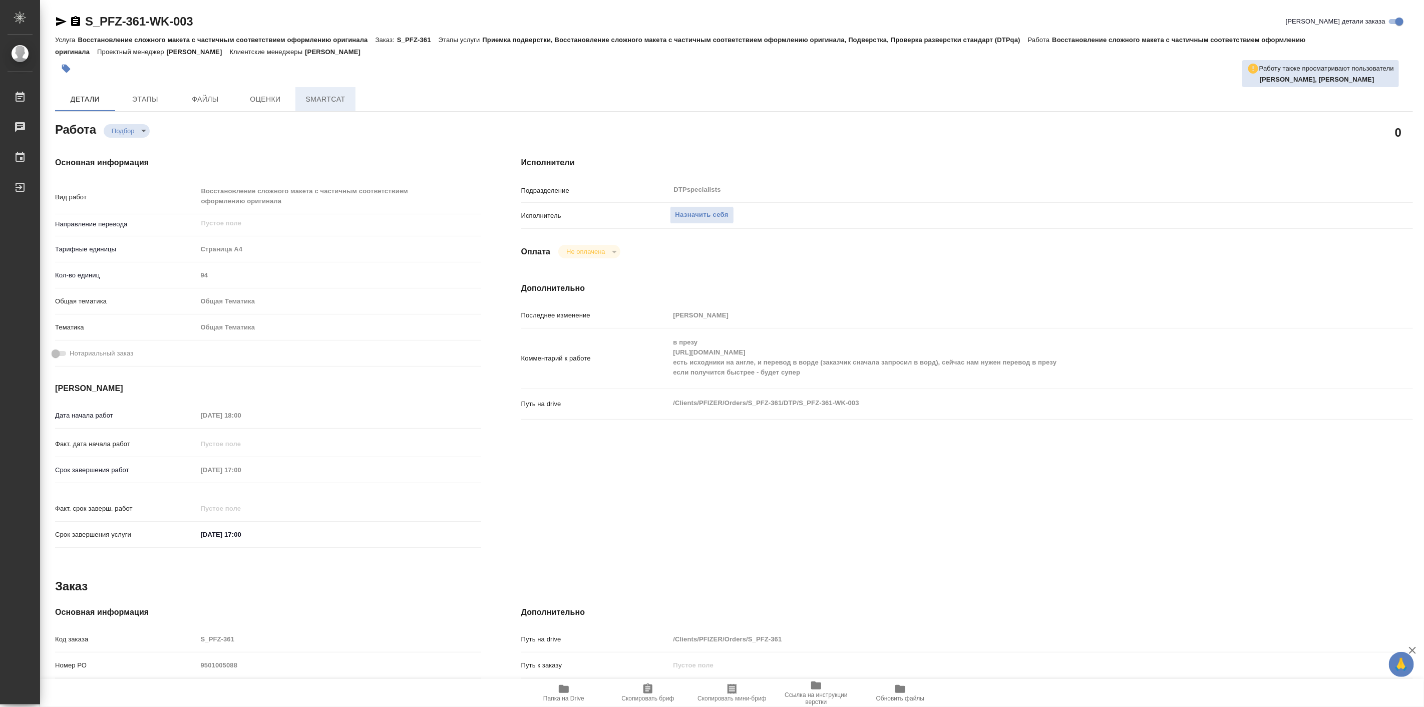
type textarea "x"
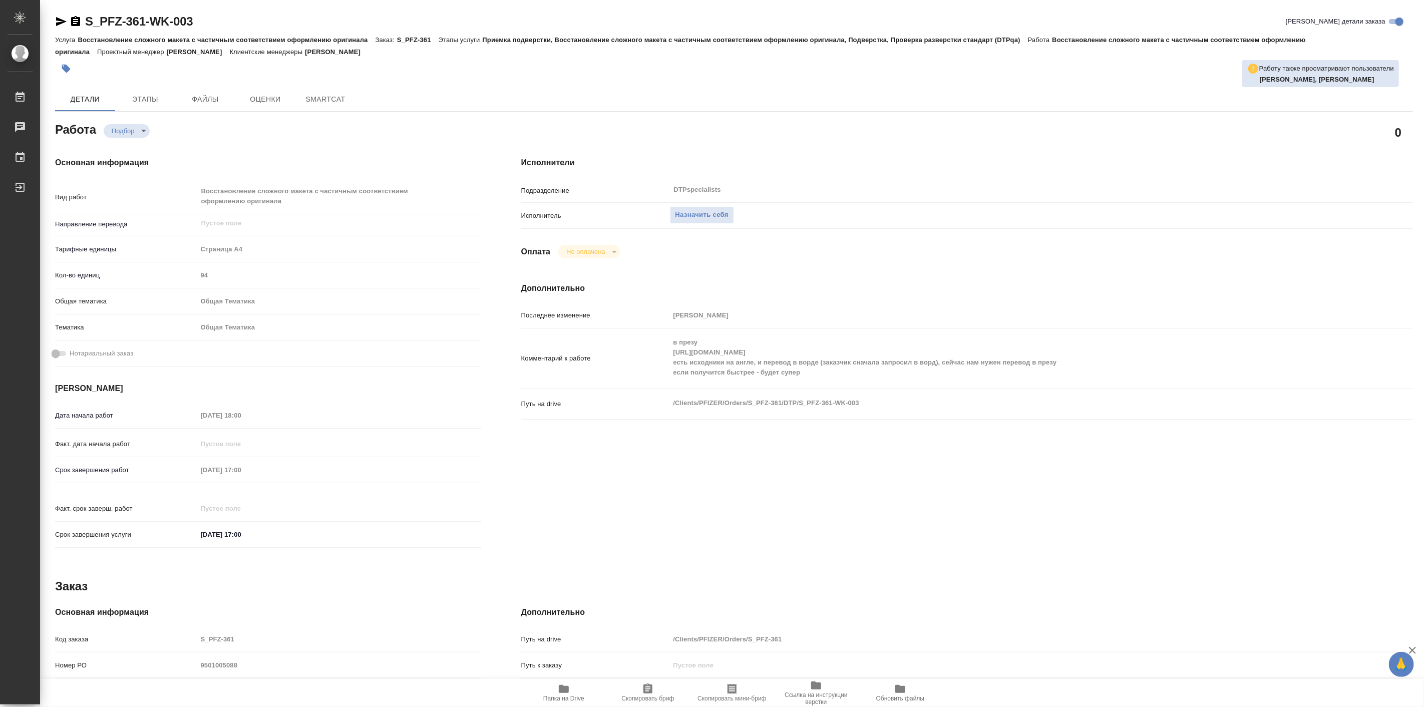
type textarea "x"
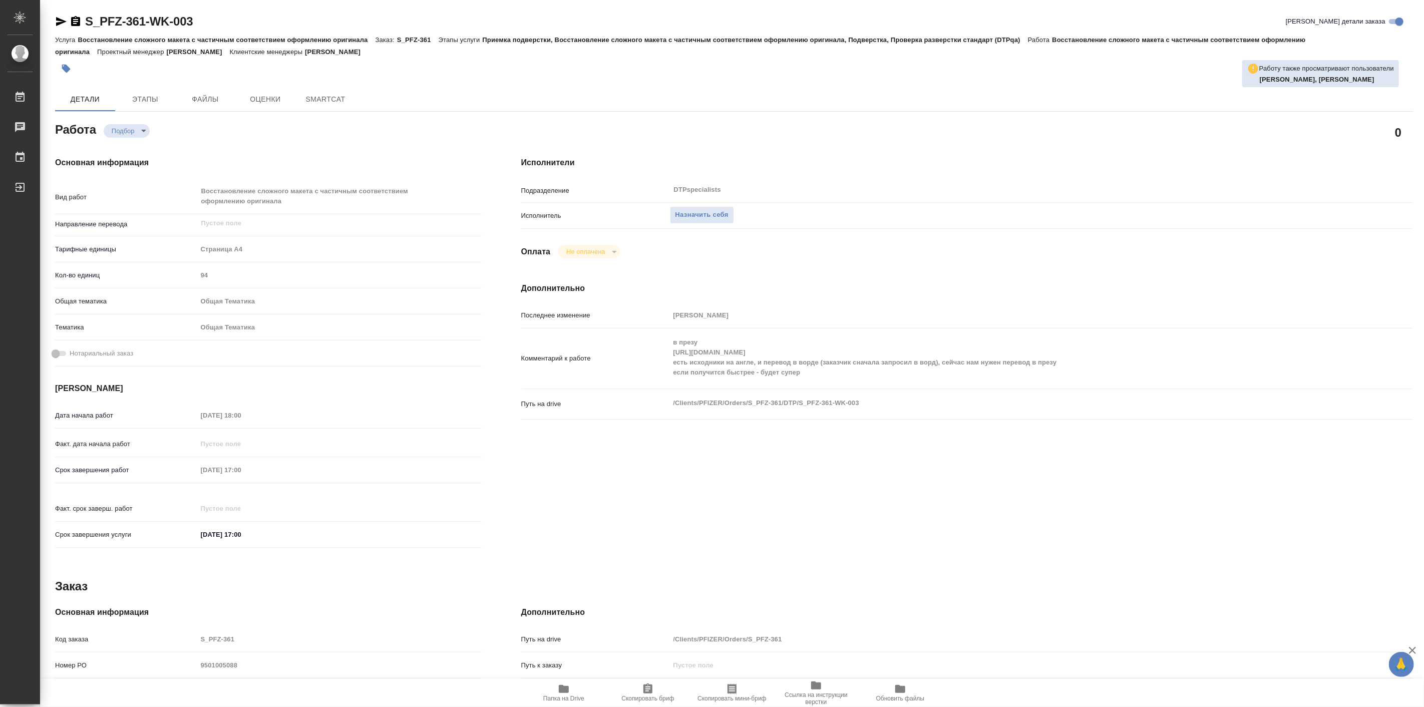
type textarea "x"
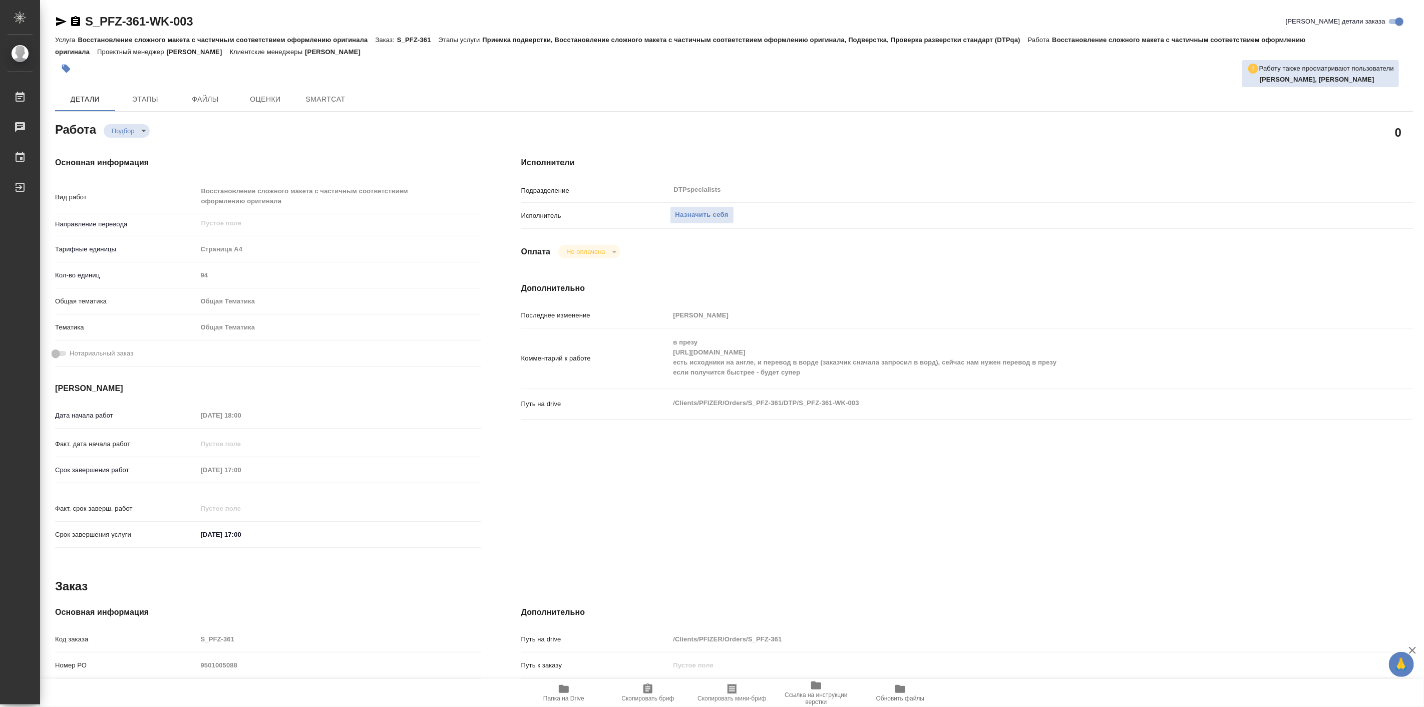
type textarea "x"
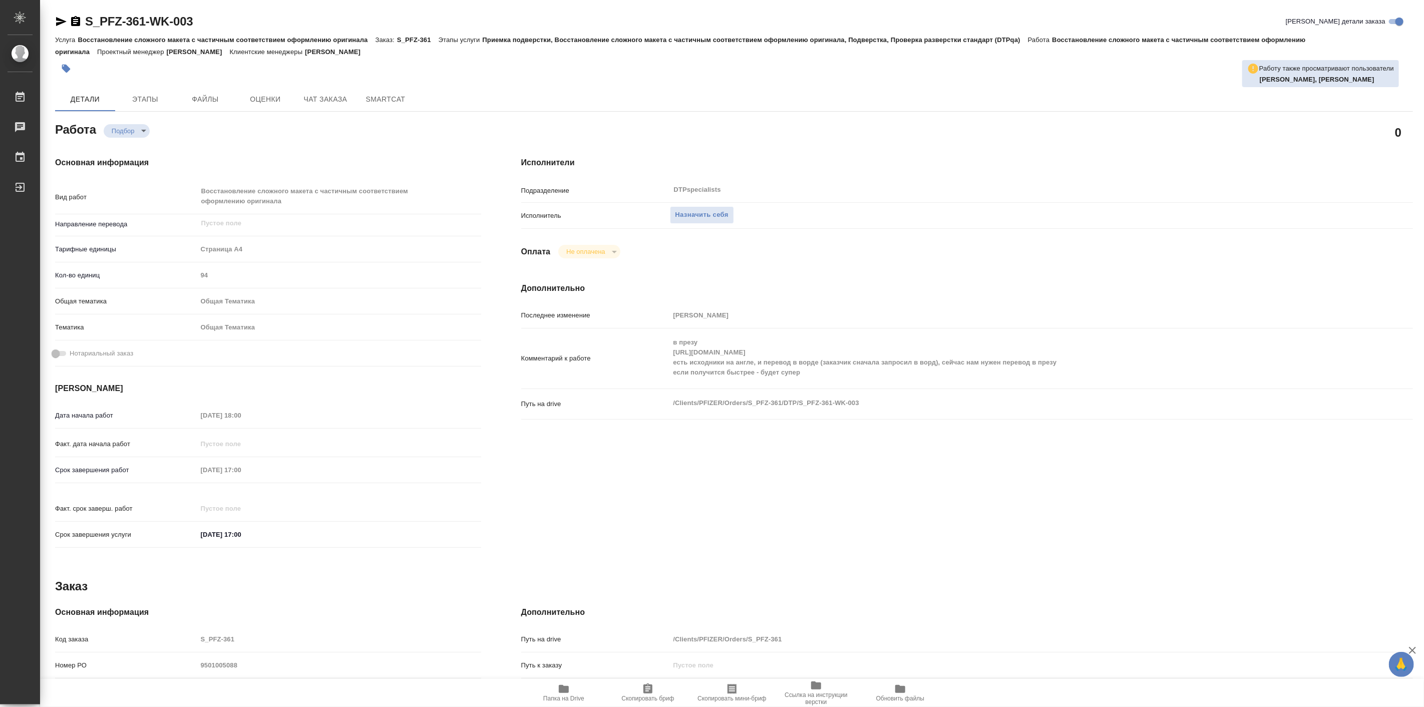
type textarea "x"
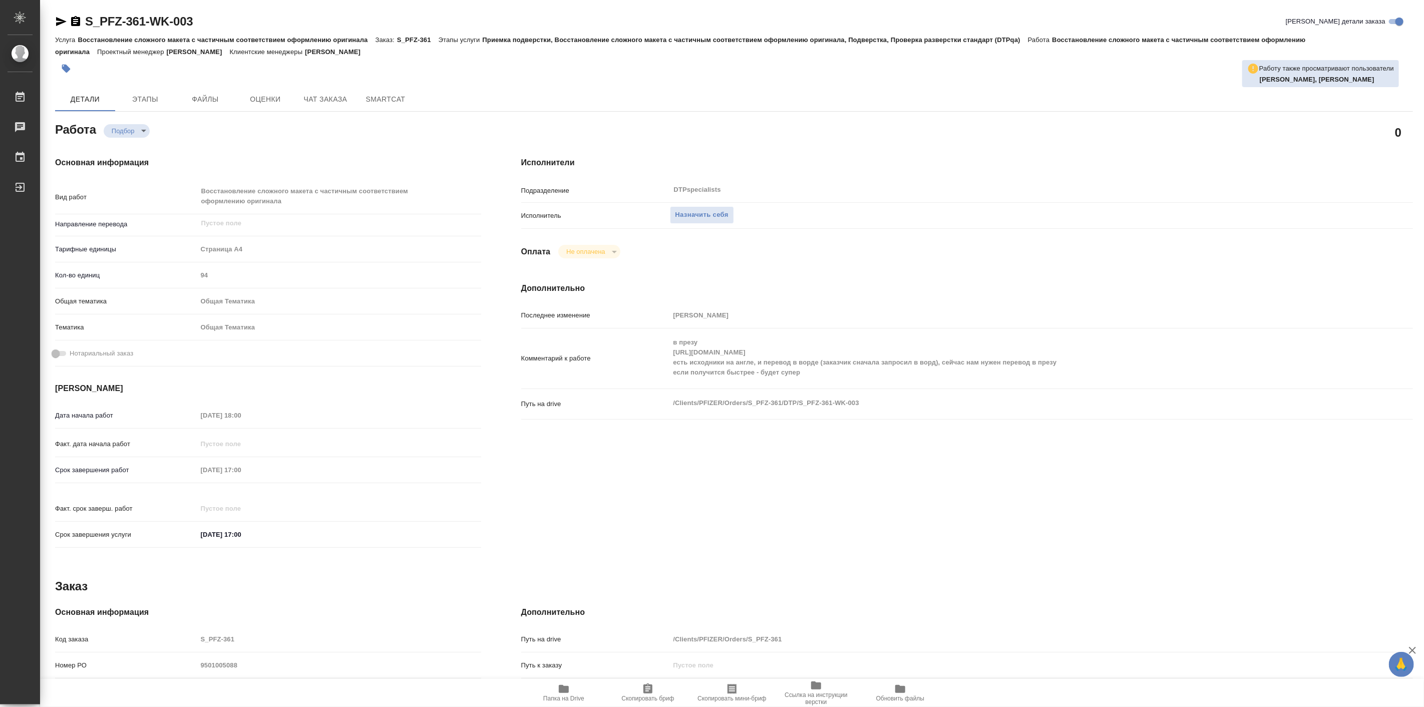
type textarea "x"
